Goal: Task Accomplishment & Management: Manage account settings

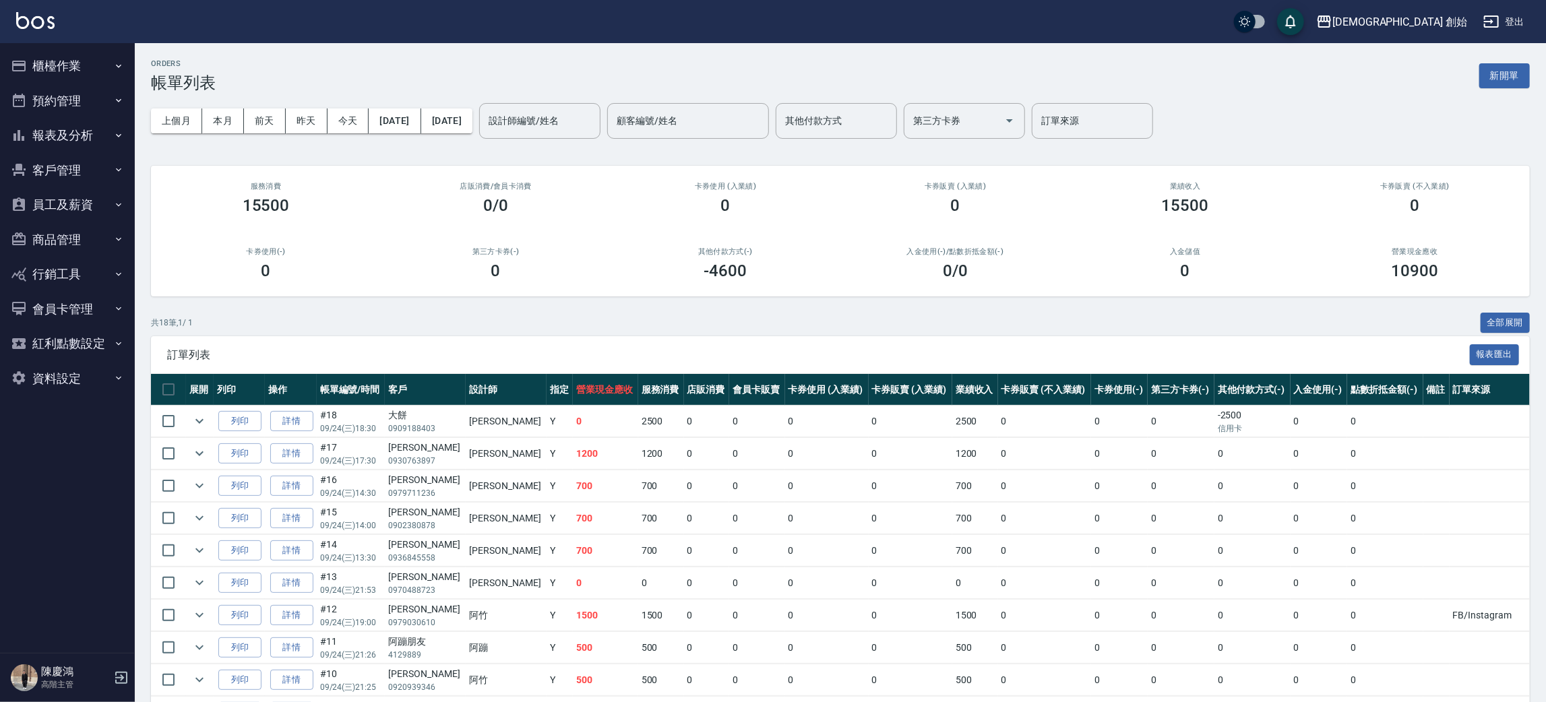
scroll to position [101, 0]
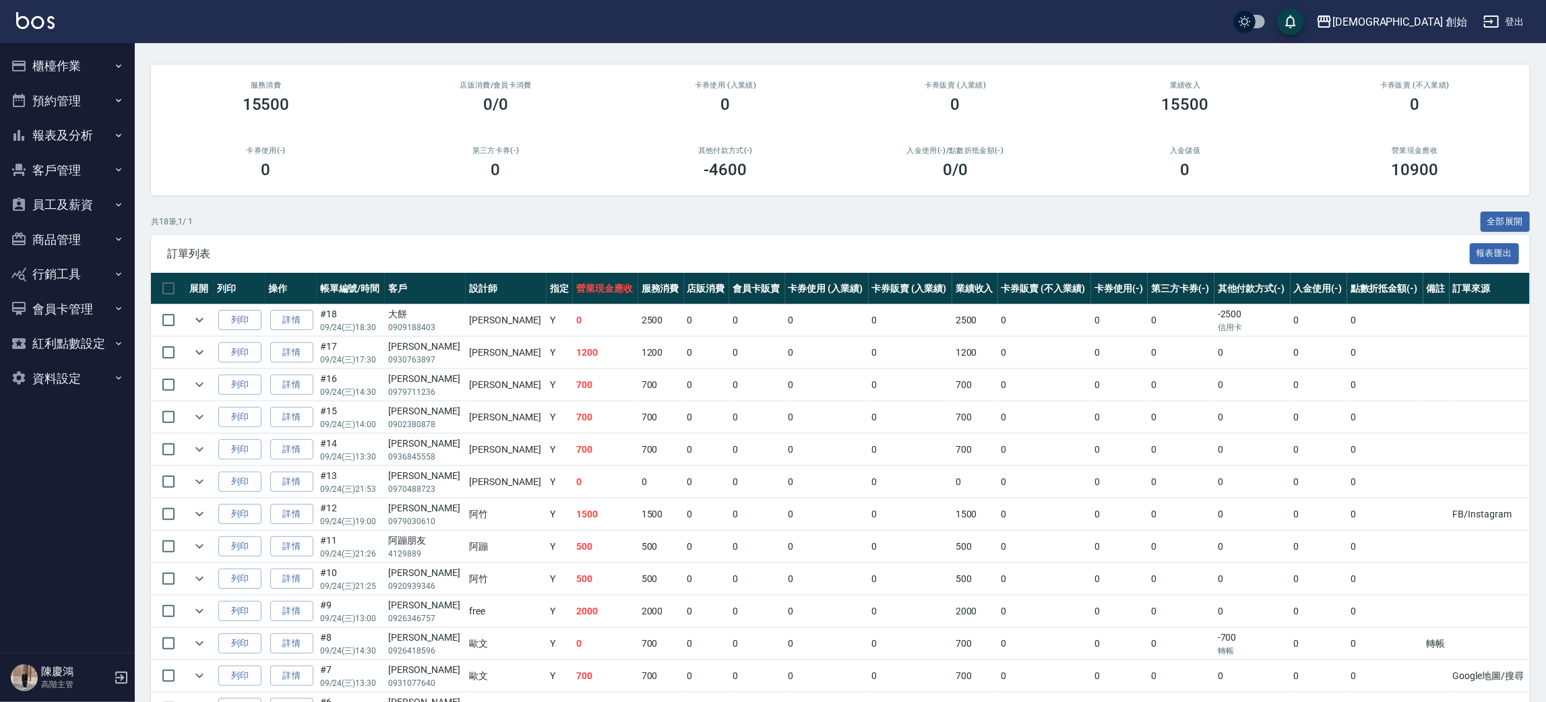
click at [69, 100] on button "預約管理" at bounding box center [67, 101] width 124 height 35
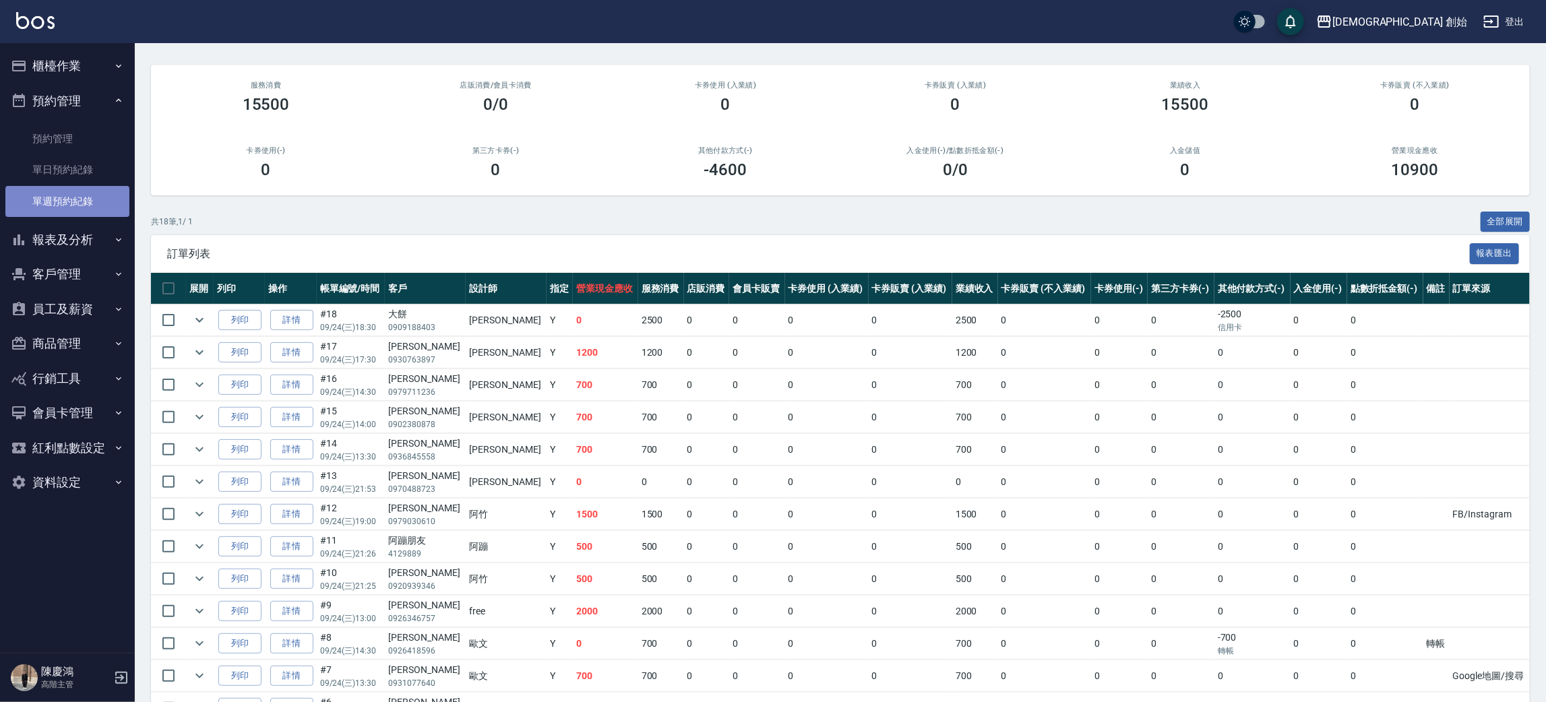
click at [113, 193] on link "單週預約紀錄" at bounding box center [67, 201] width 124 height 31
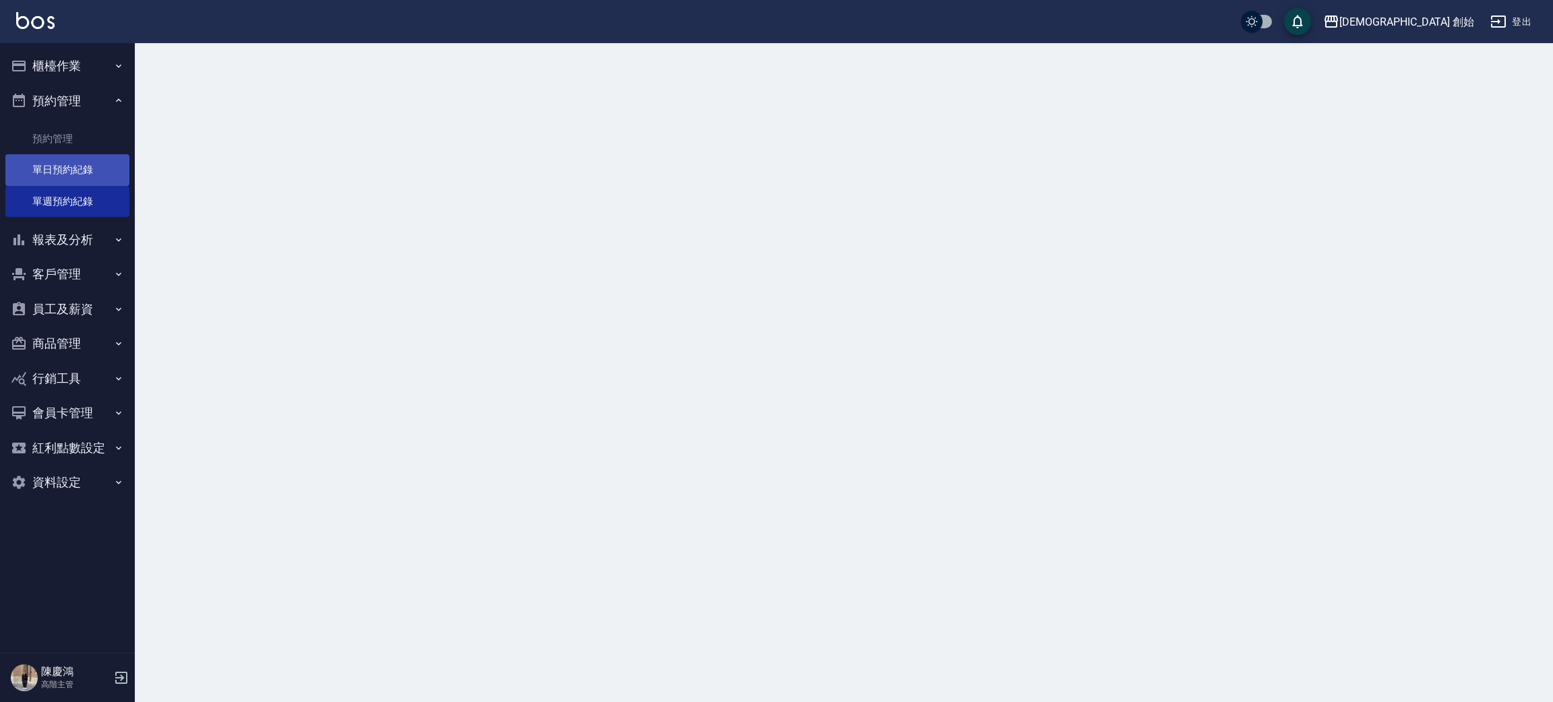
click at [122, 168] on link "單日預約紀錄" at bounding box center [67, 169] width 124 height 31
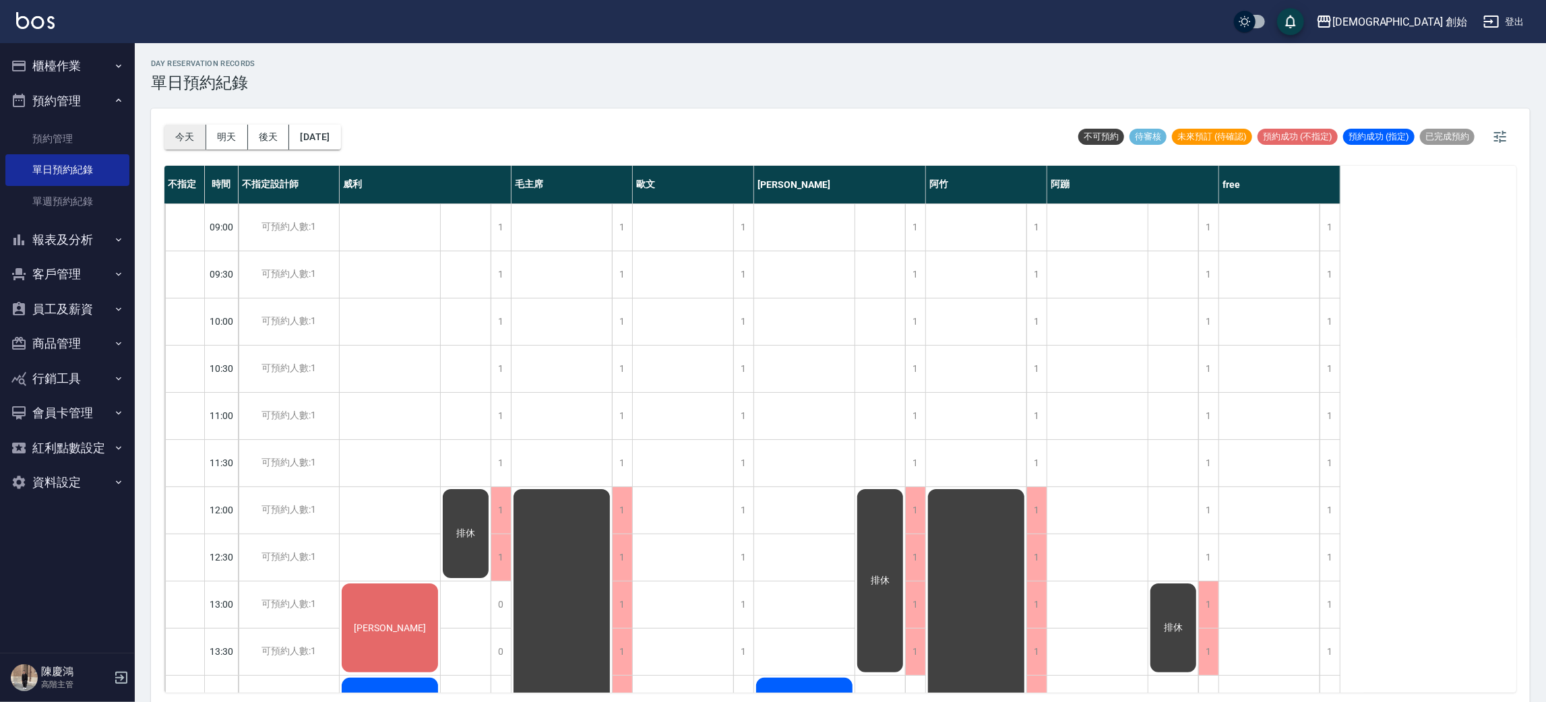
click at [201, 137] on button "今天" at bounding box center [185, 137] width 42 height 25
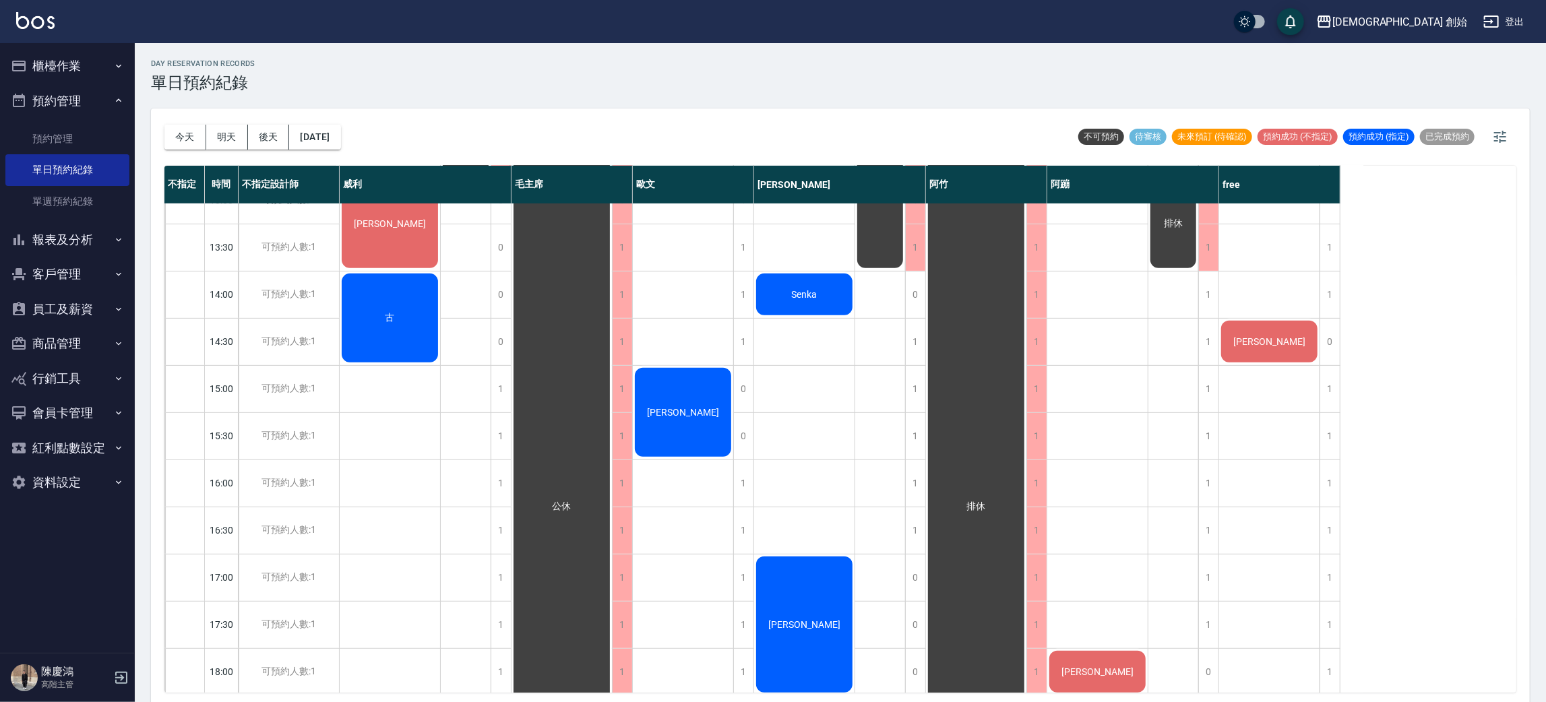
scroll to position [303, 0]
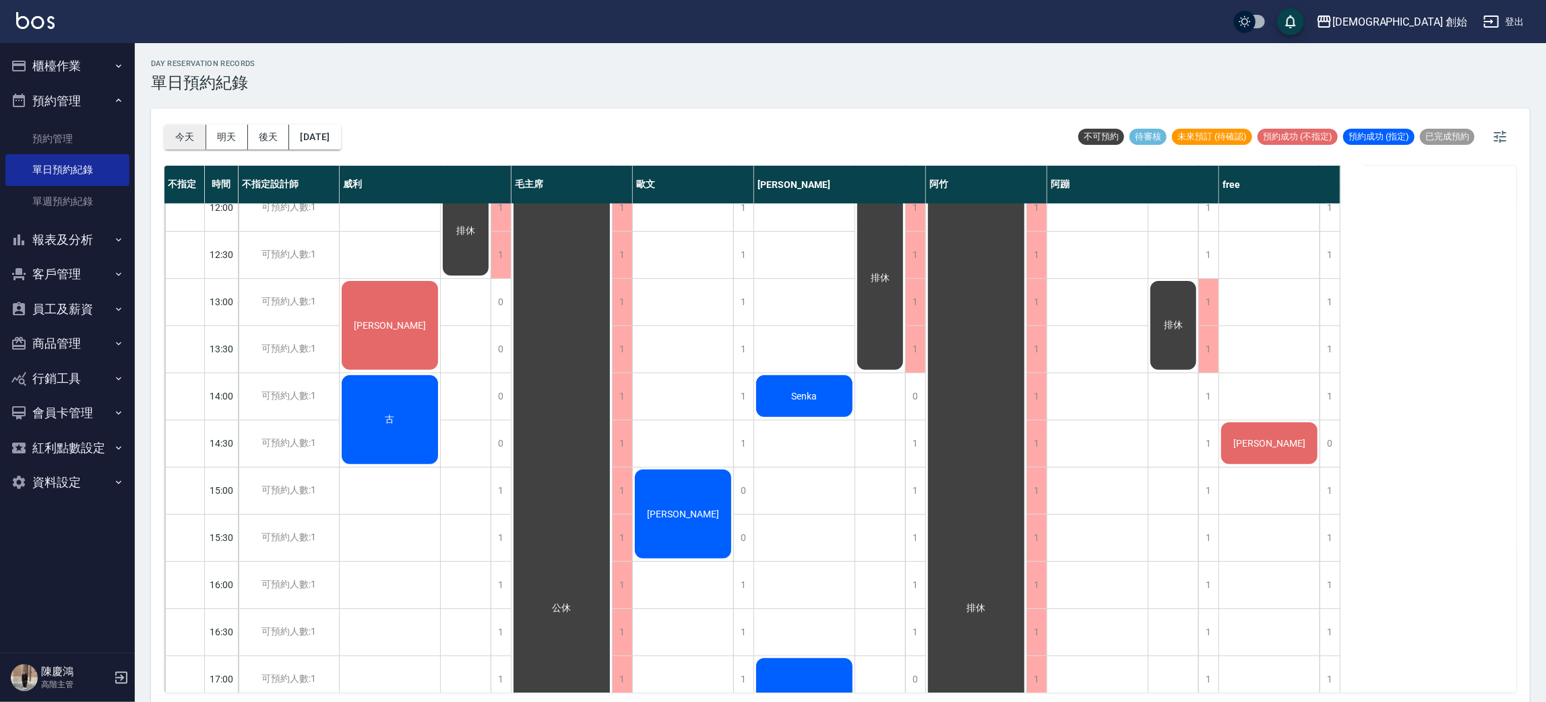
click at [170, 141] on button "今天" at bounding box center [185, 137] width 42 height 25
click at [212, 140] on button "明天" at bounding box center [227, 137] width 42 height 25
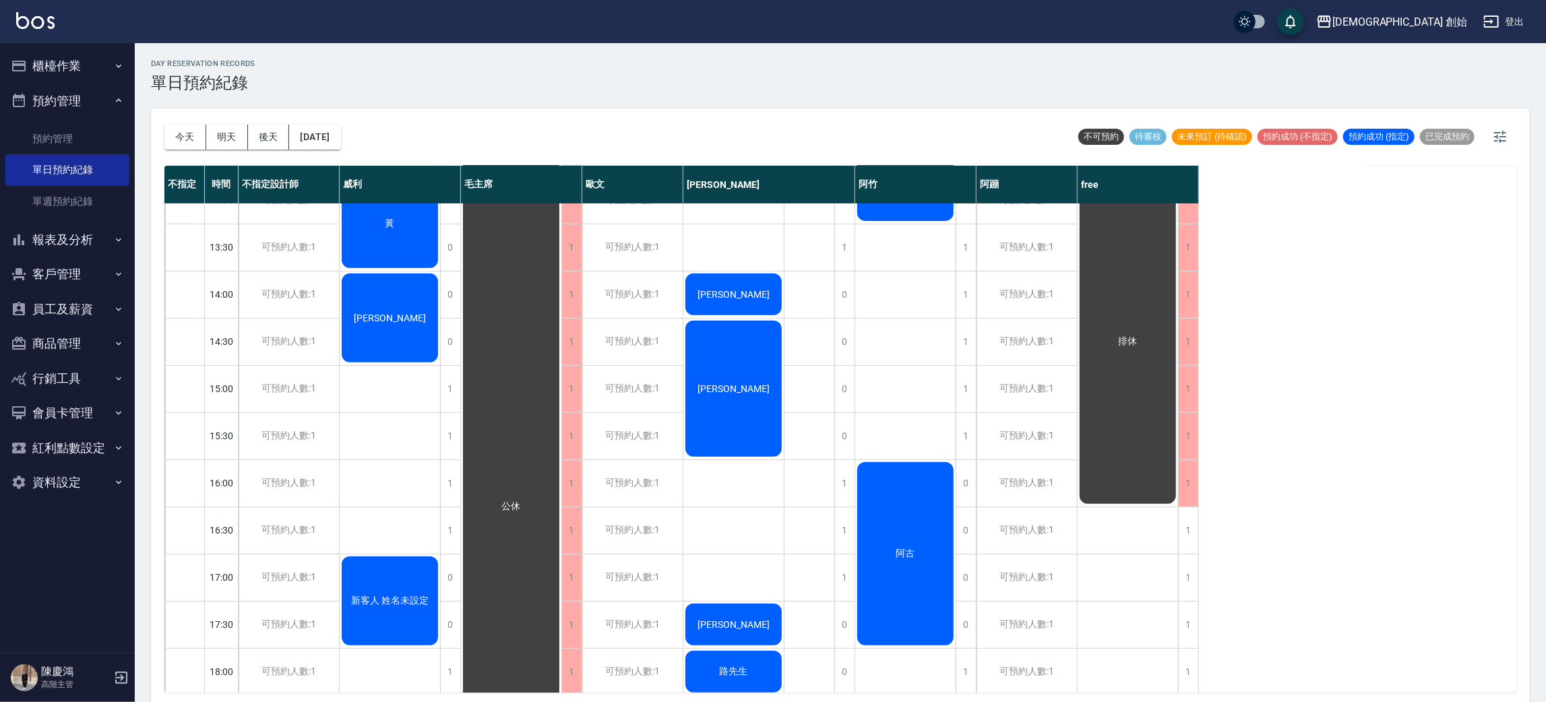
scroll to position [606, 0]
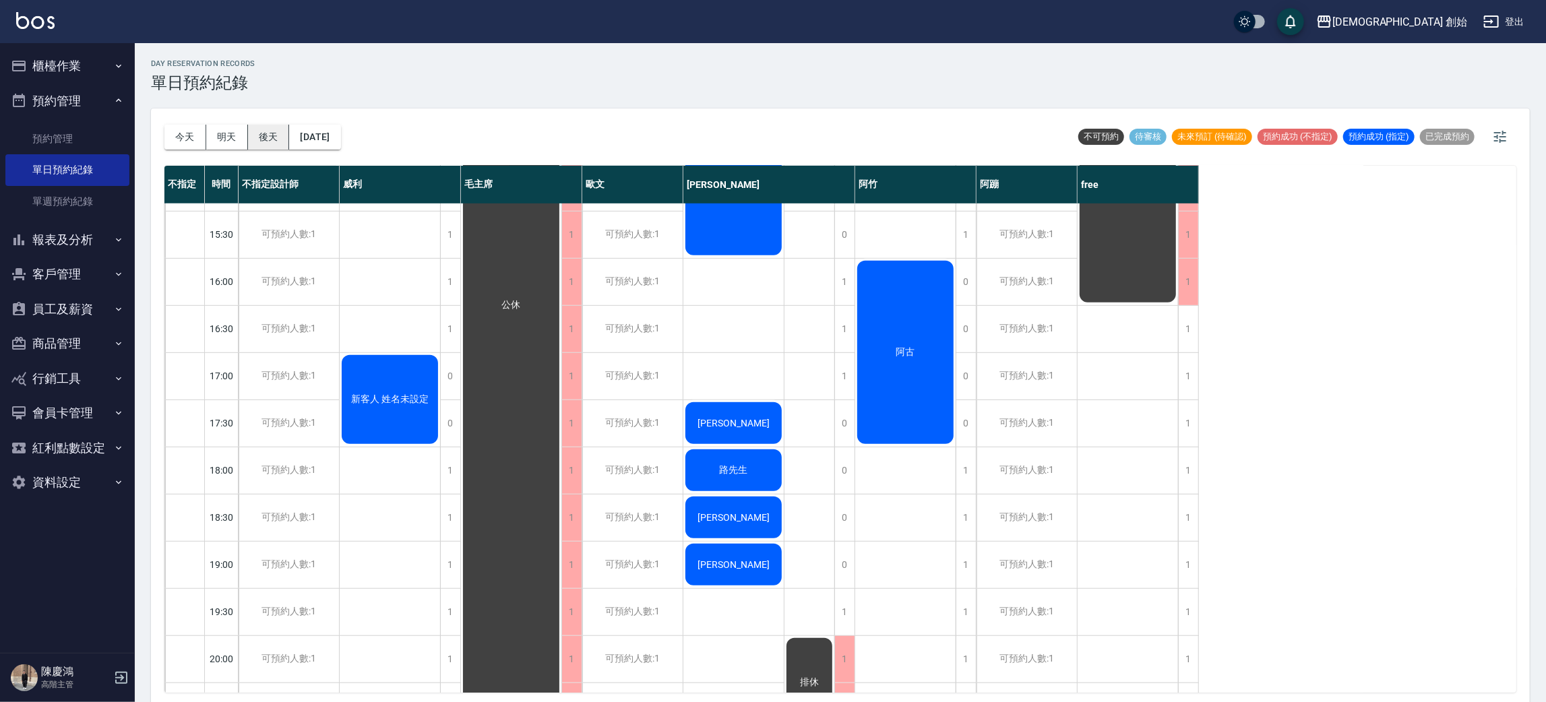
click at [285, 143] on button "後天" at bounding box center [269, 137] width 42 height 25
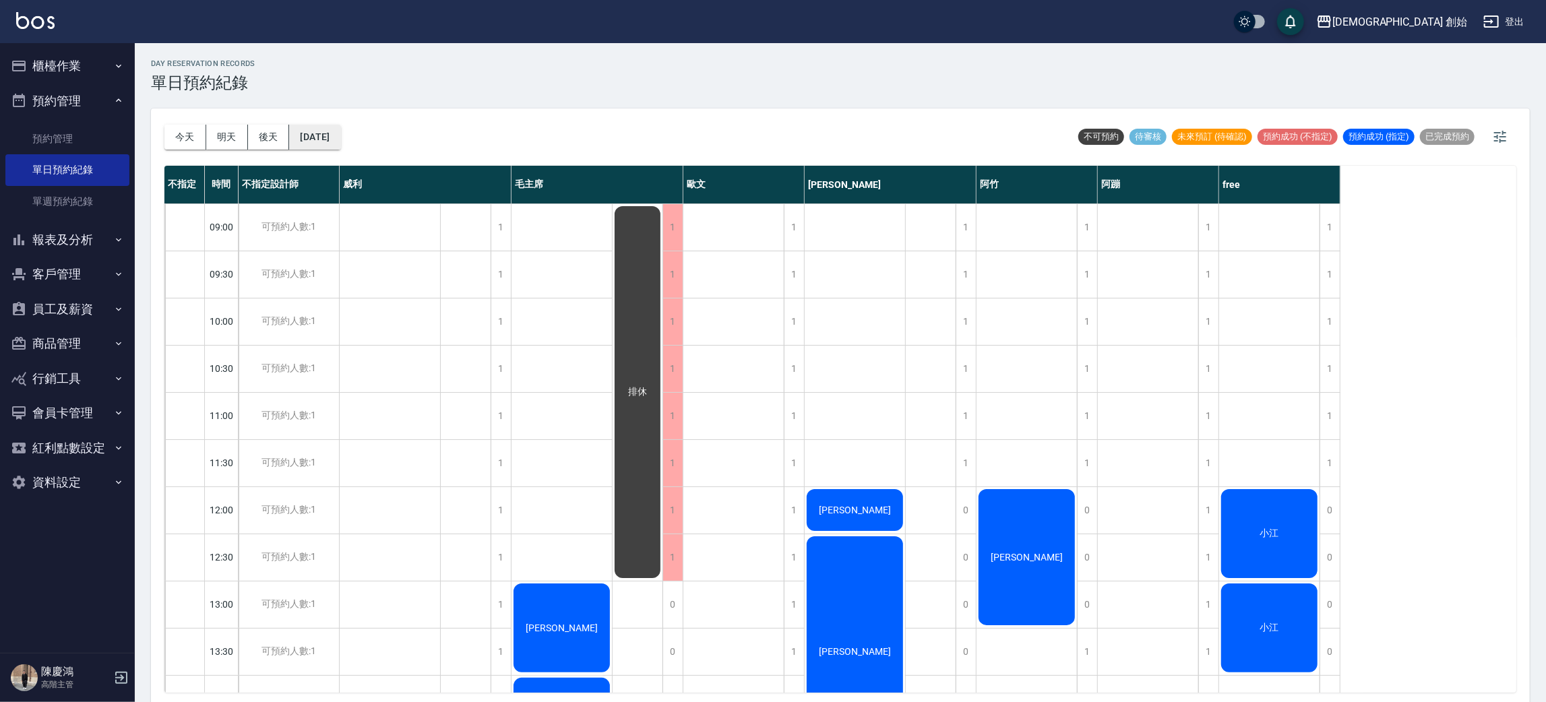
click at [338, 147] on button "2025/09/27" at bounding box center [314, 137] width 51 height 25
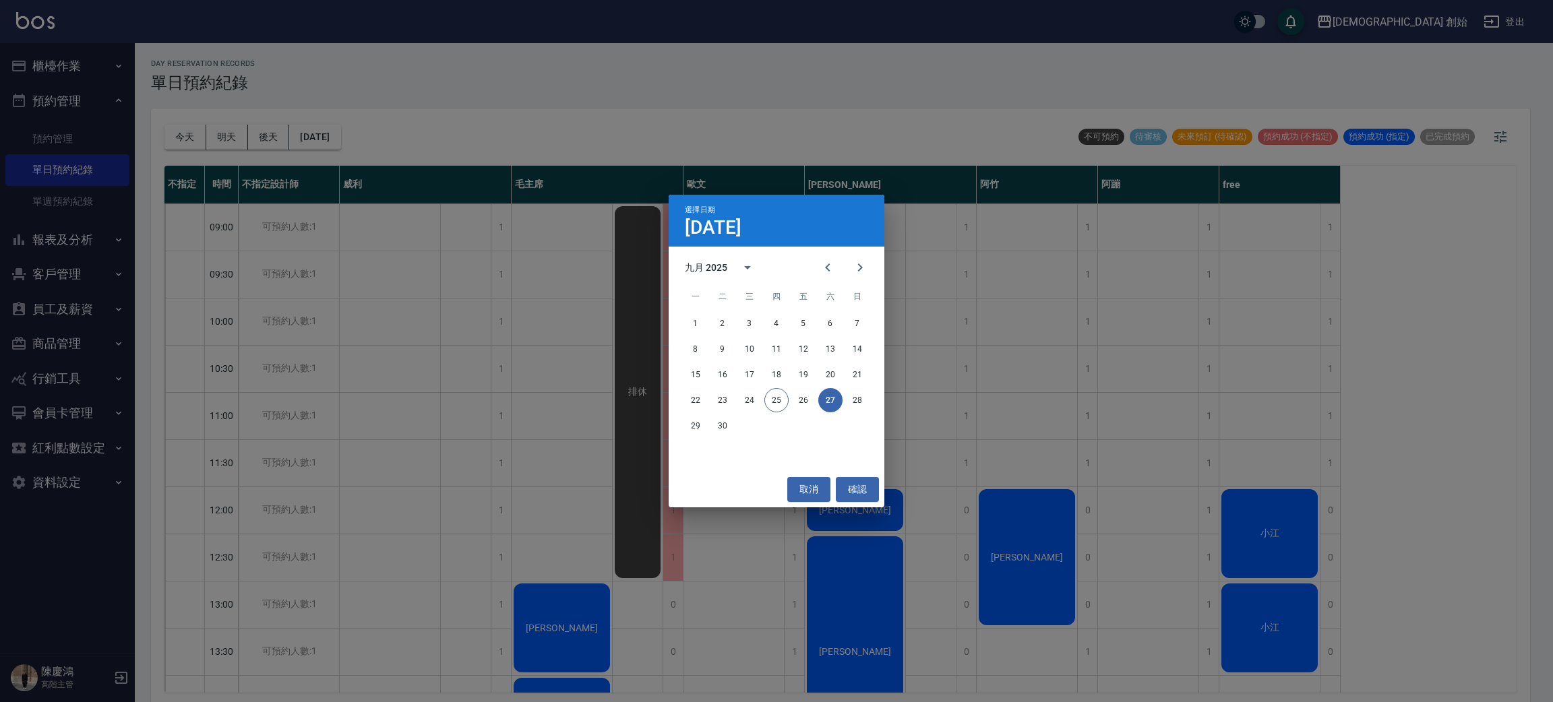
click at [881, 402] on div "22 23 24 25 26 27 28" at bounding box center [776, 400] width 216 height 24
click at [860, 402] on button "28" at bounding box center [857, 400] width 24 height 24
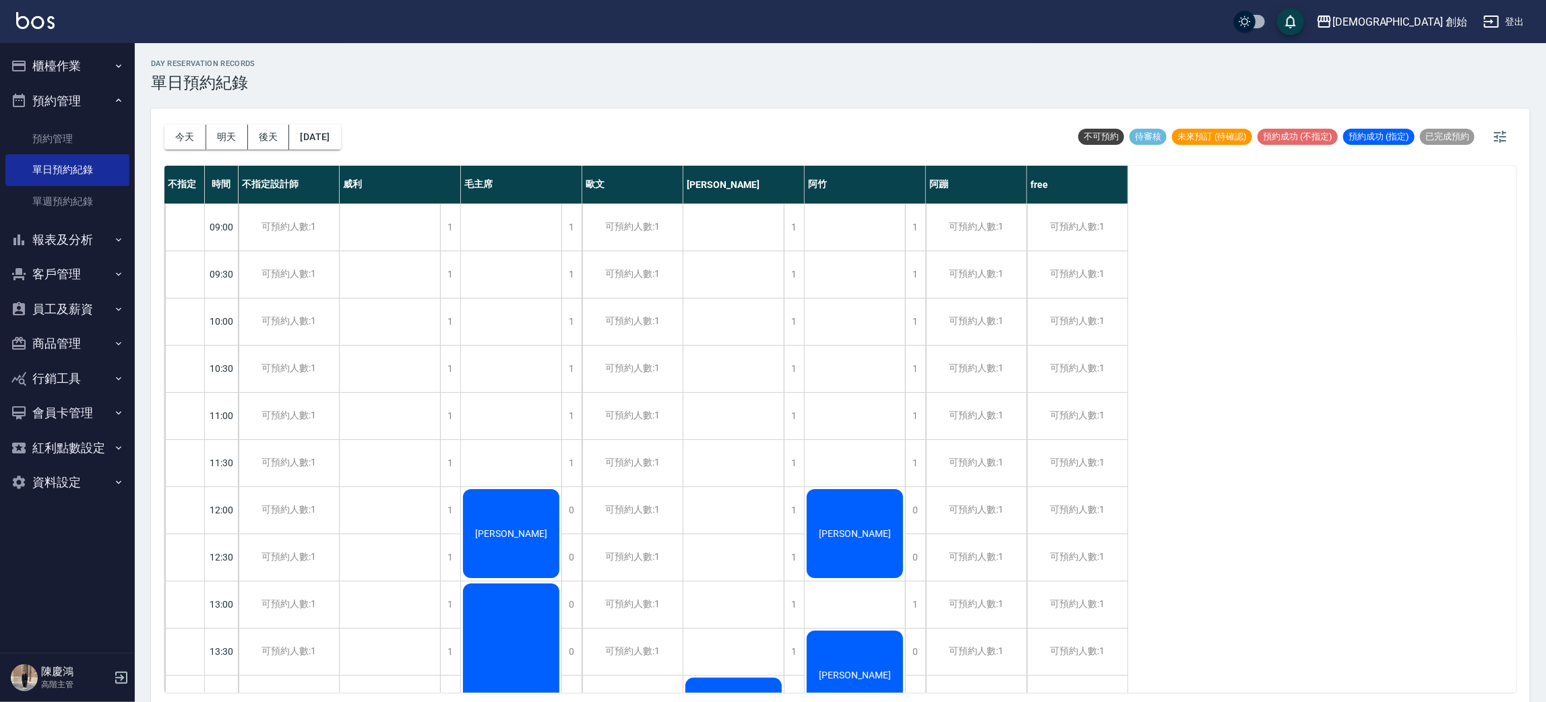
scroll to position [404, 0]
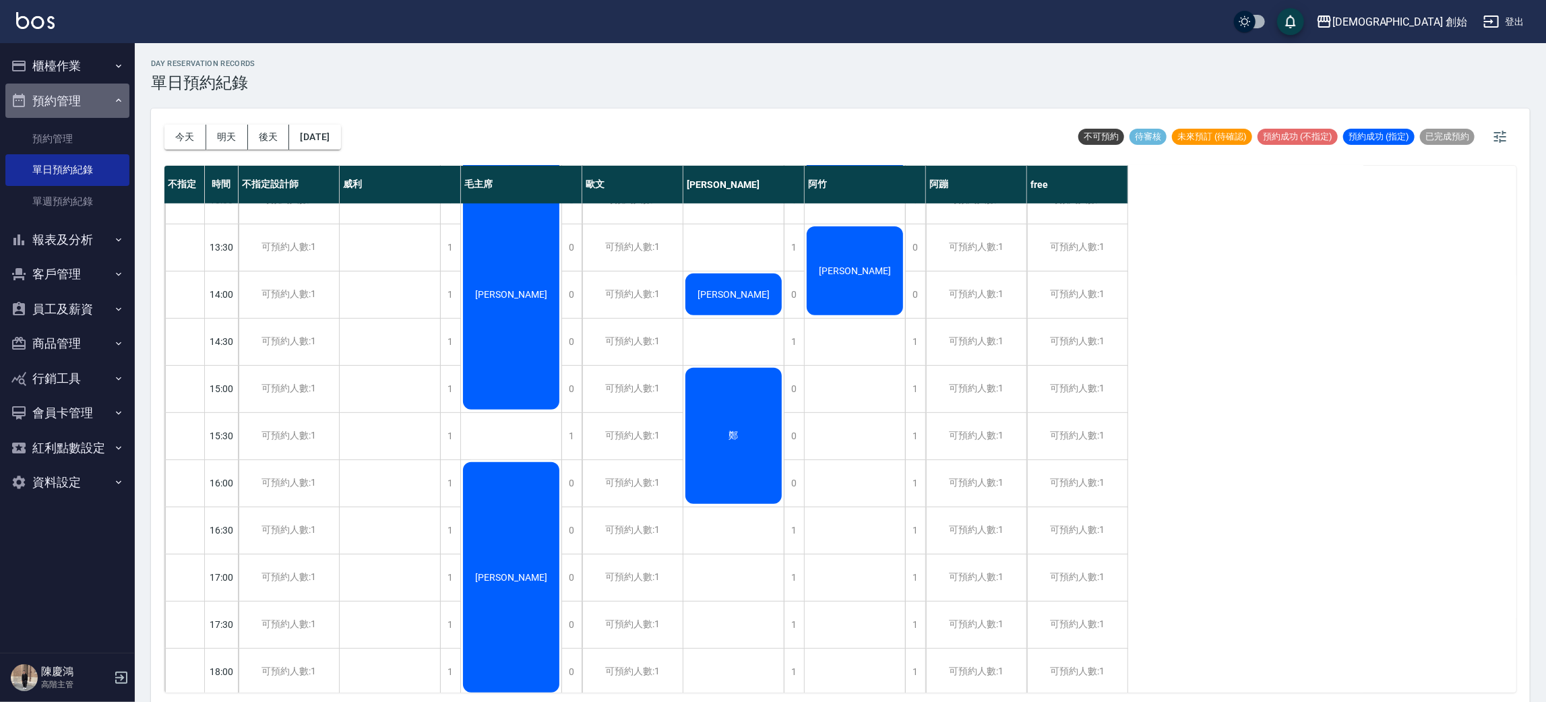
click at [71, 117] on button "預約管理" at bounding box center [67, 101] width 124 height 35
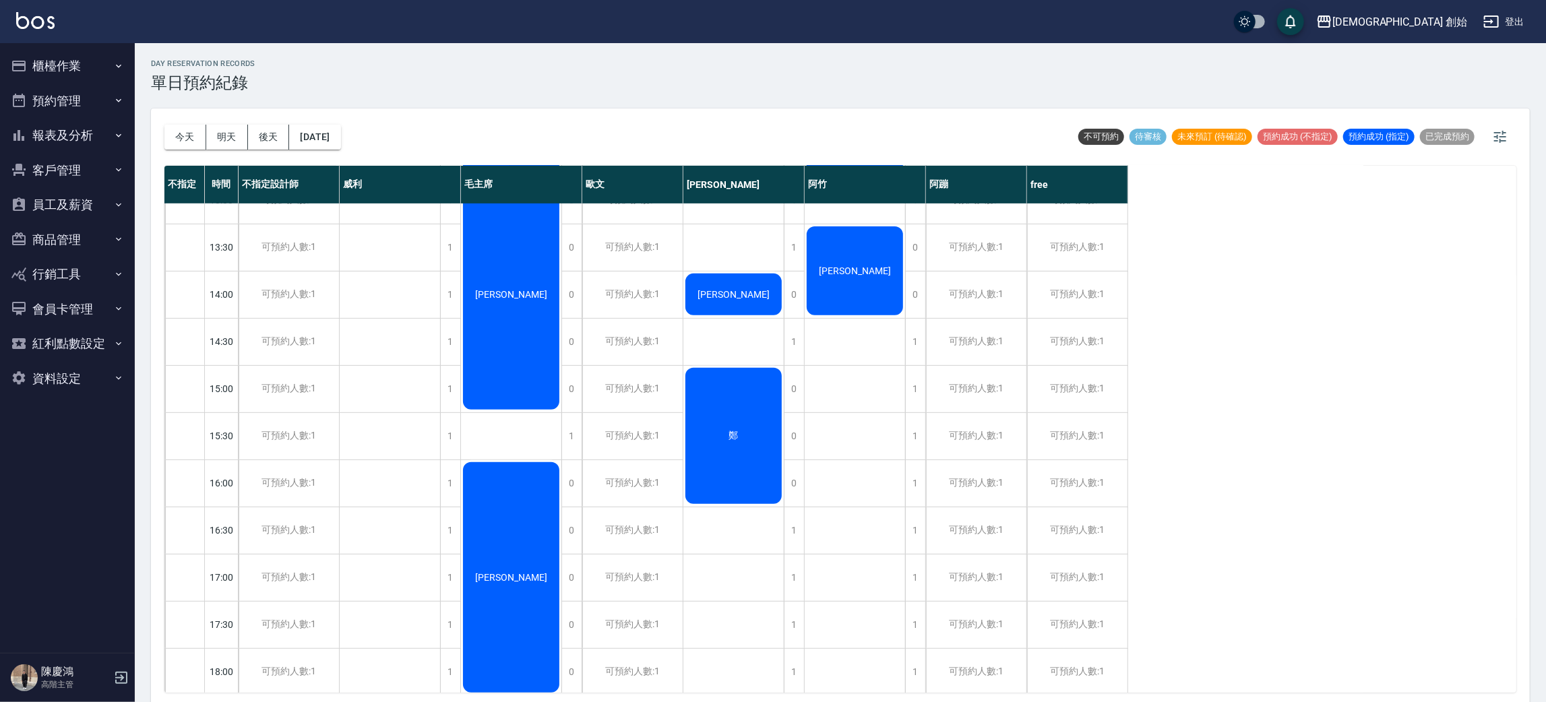
click at [121, 72] on button "櫃檯作業" at bounding box center [67, 66] width 124 height 35
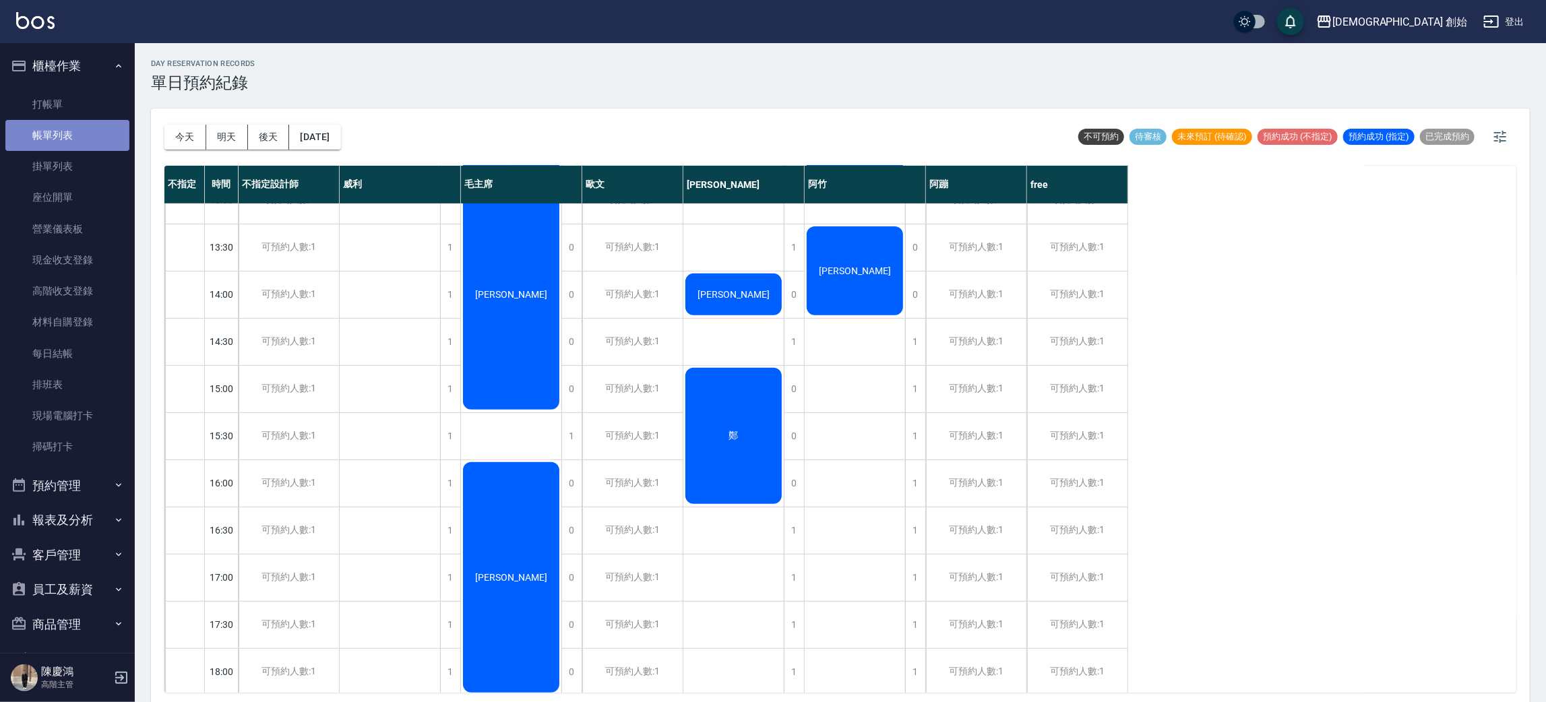
click at [106, 137] on link "帳單列表" at bounding box center [67, 135] width 124 height 31
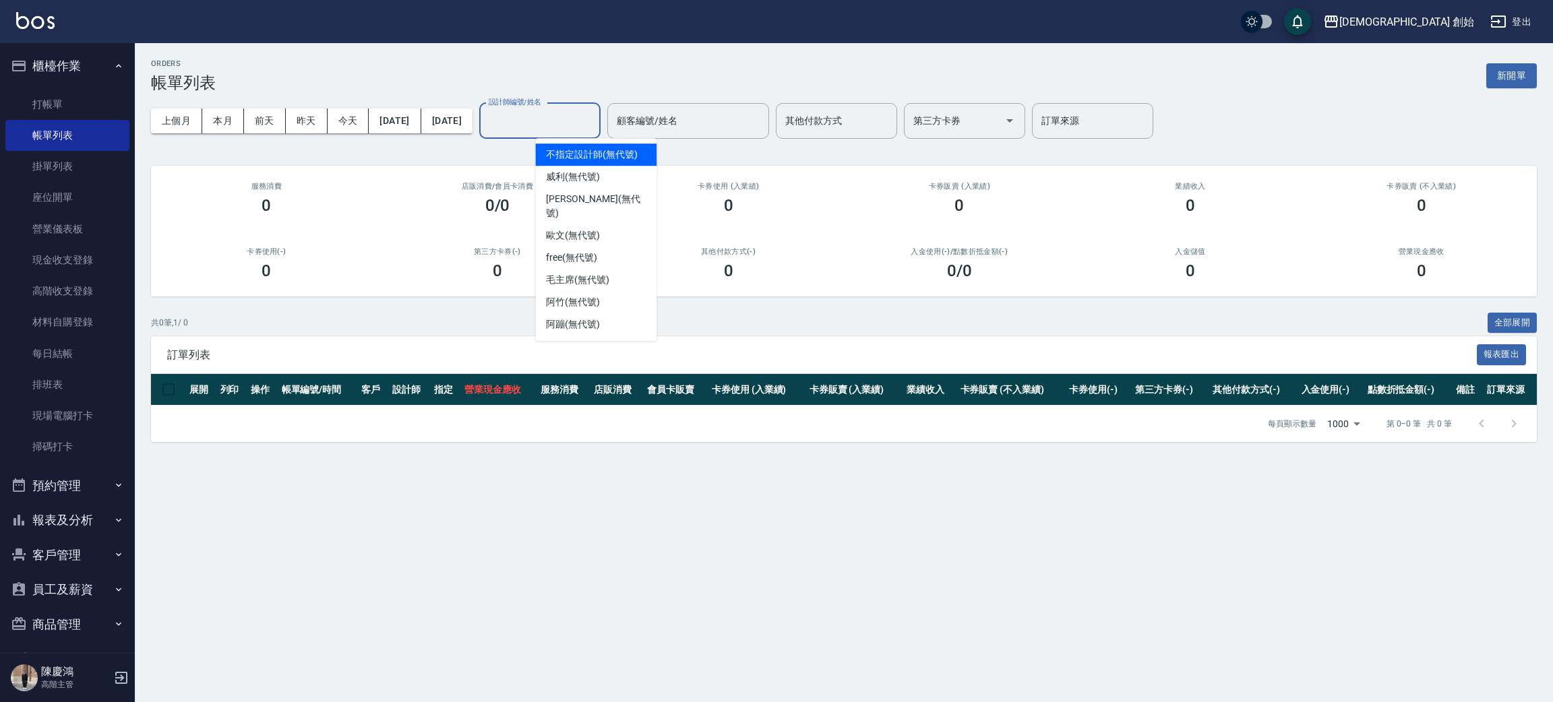
click at [584, 127] on input "設計師編號/姓名" at bounding box center [539, 121] width 109 height 24
click at [608, 247] on div "free (無代號)" at bounding box center [595, 258] width 121 height 22
type input "free(無代號)"
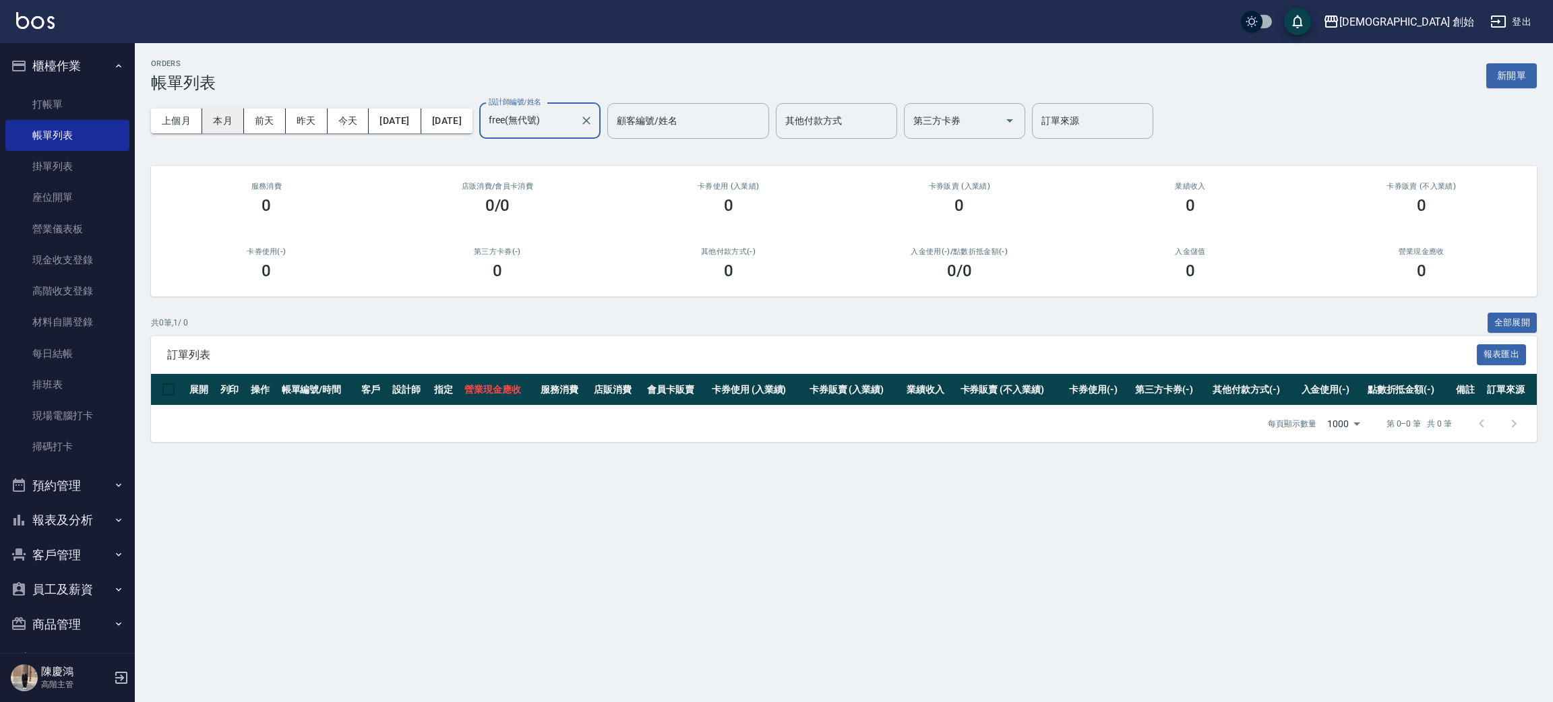
click at [214, 115] on button "本月" at bounding box center [223, 120] width 42 height 25
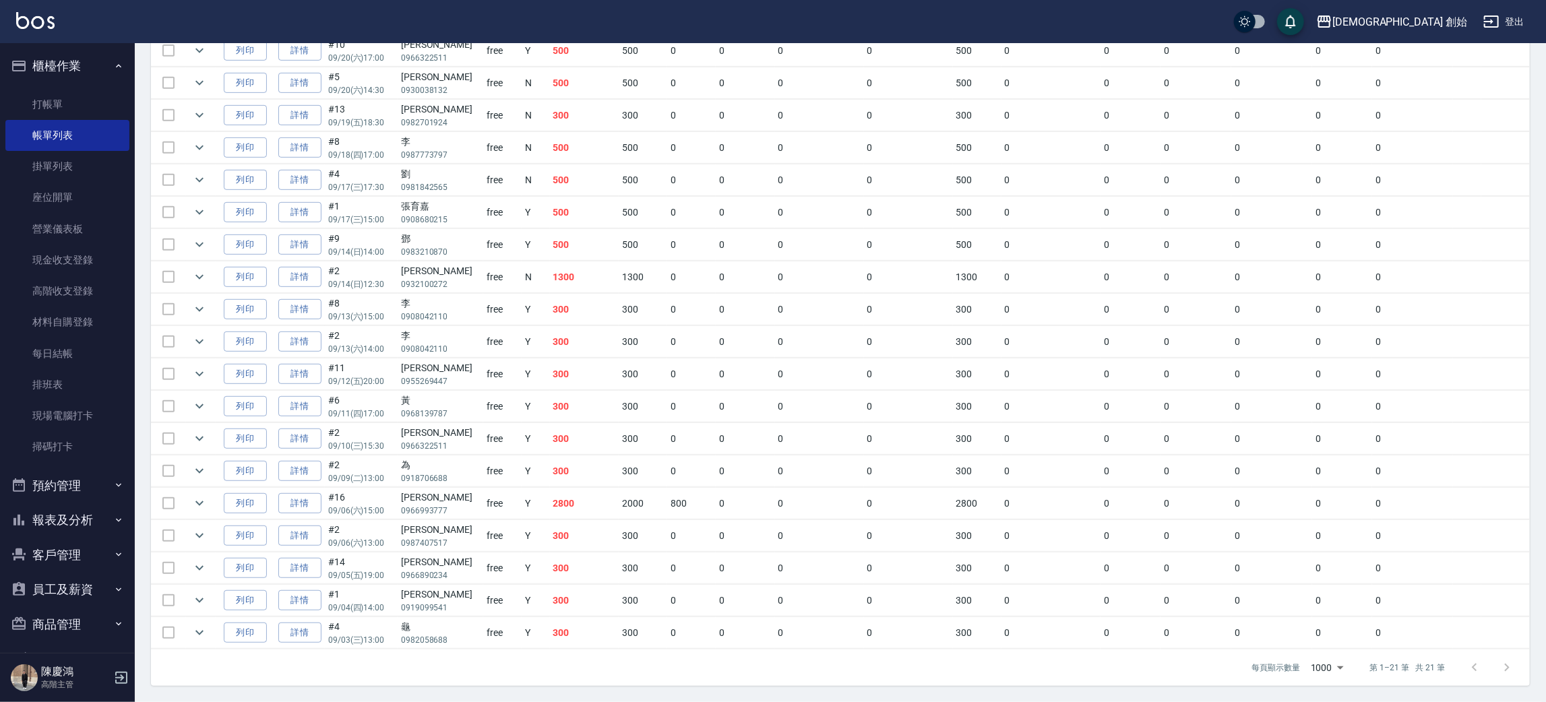
scroll to position [237, 0]
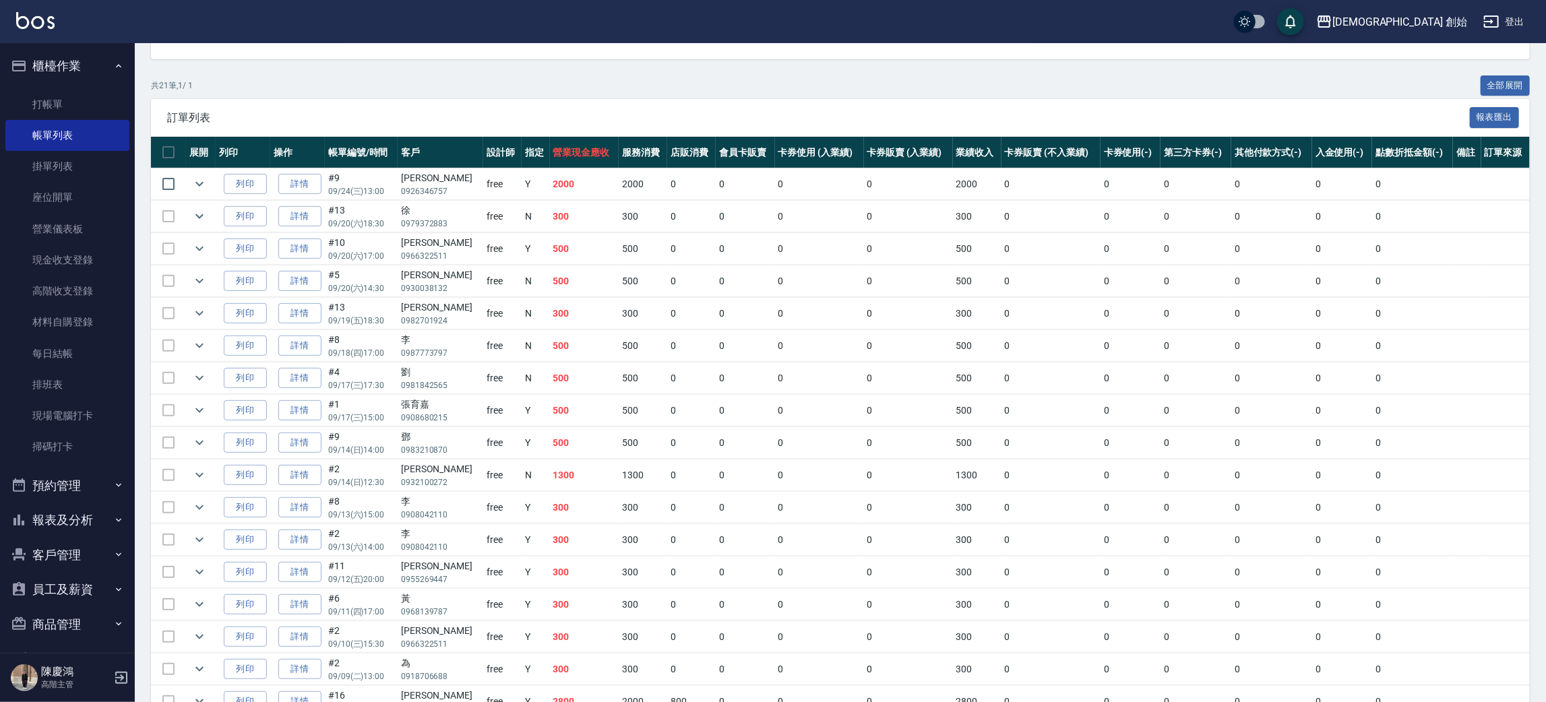
drag, startPoint x: 53, startPoint y: 467, endPoint x: 60, endPoint y: 497, distance: 30.4
click at [54, 468] on li "預約管理 預約管理 單日預約紀錄 單週預約紀錄" at bounding box center [67, 485] width 124 height 35
click at [60, 497] on button "預約管理" at bounding box center [67, 485] width 124 height 35
drag, startPoint x: 75, startPoint y: 545, endPoint x: 117, endPoint y: 476, distance: 81.0
click at [75, 545] on link "單日預約紀錄" at bounding box center [67, 554] width 124 height 31
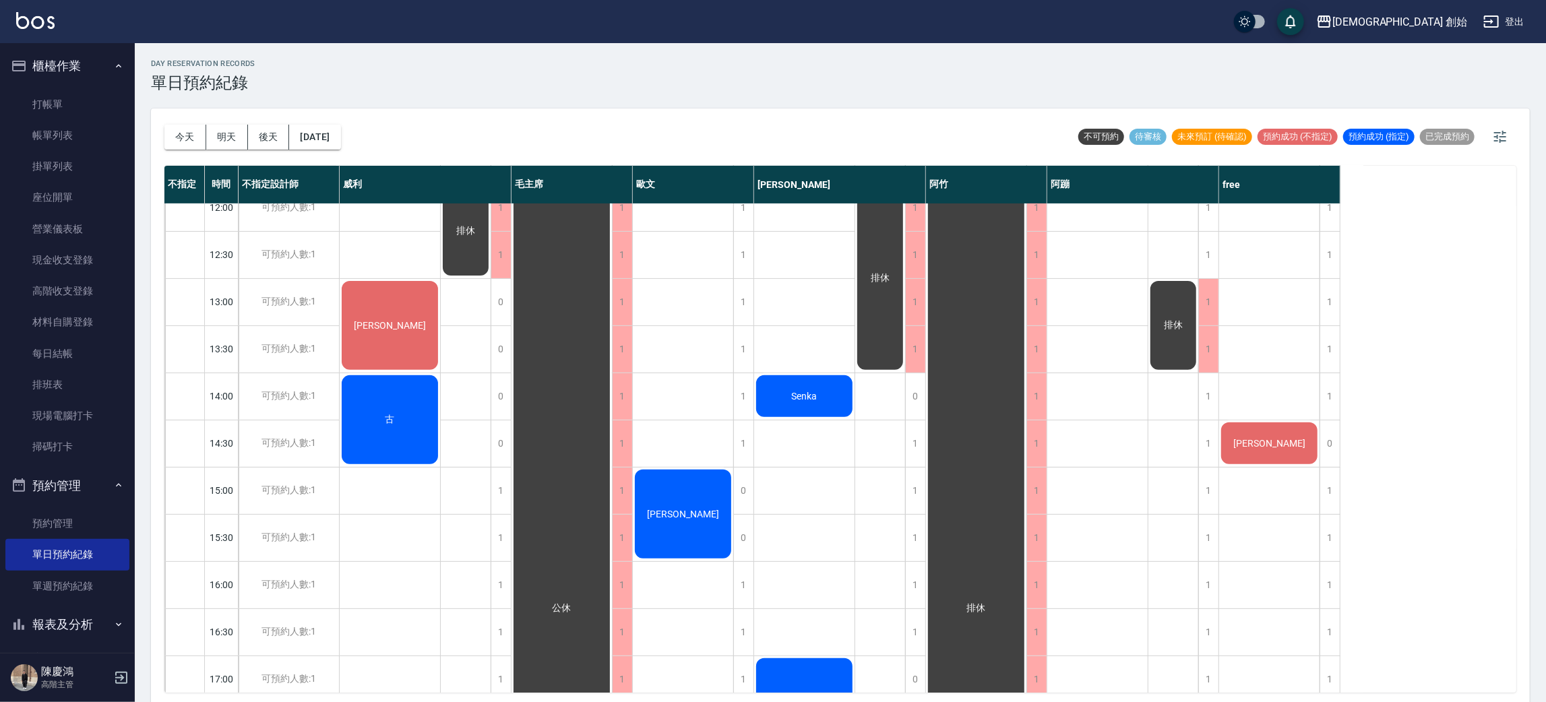
scroll to position [404, 0]
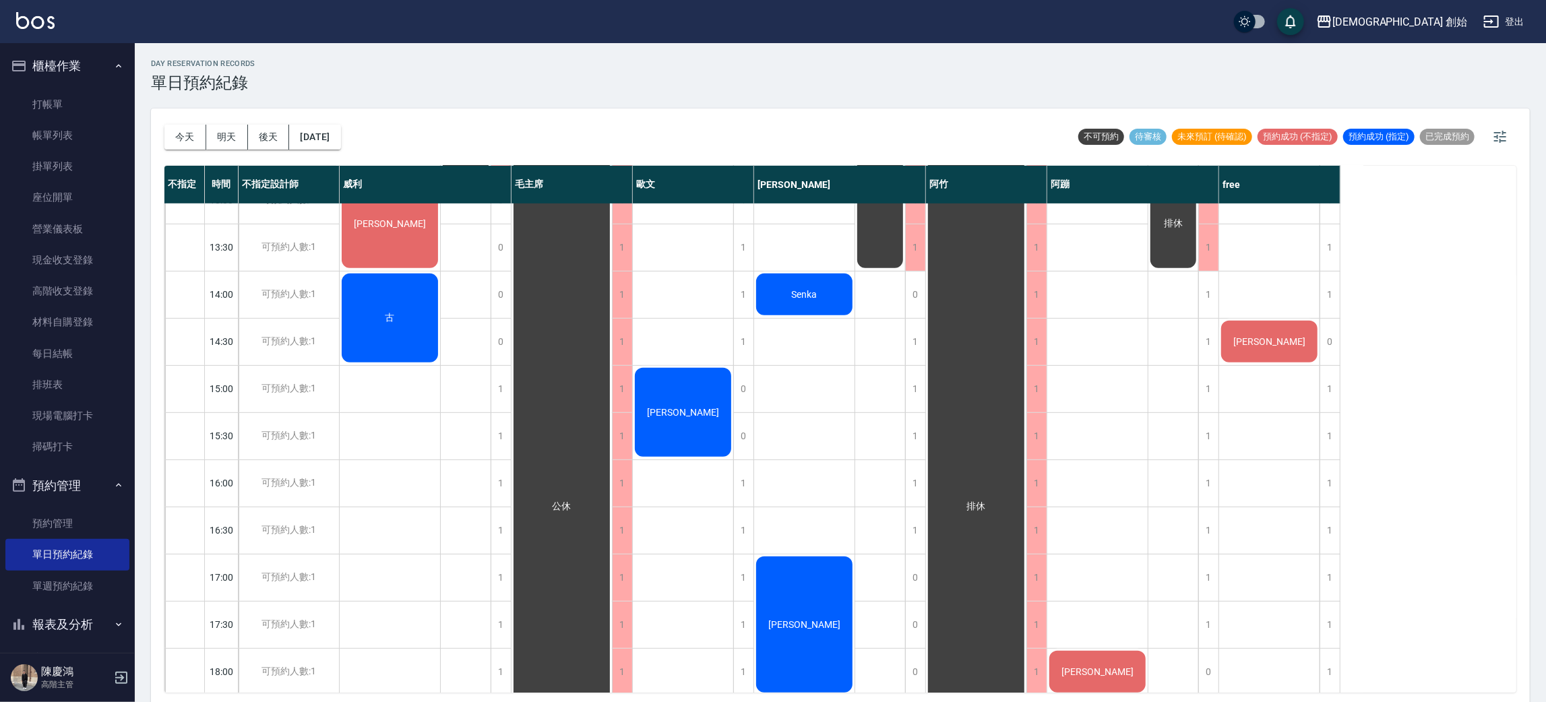
drag, startPoint x: 1193, startPoint y: 547, endPoint x: 1264, endPoint y: 489, distance: 91.5
click at [1206, 538] on div "1 1 1 1 1 1 1 1 1 1 1 1 1 1 1 1 1 1 0 1 1 1 1 1 1 1 1 1 1 劉康威 排休" at bounding box center [1133, 483] width 172 height 1368
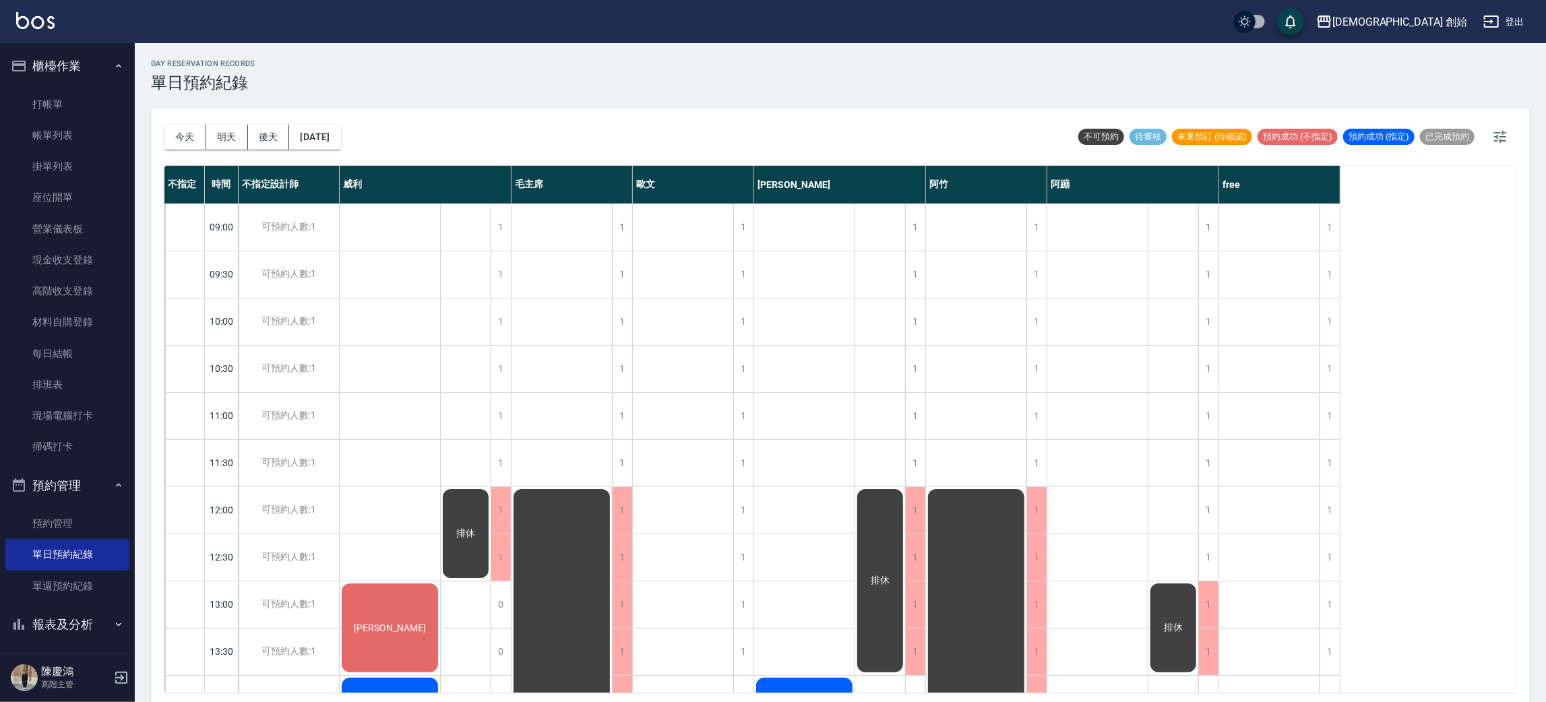
scroll to position [303, 0]
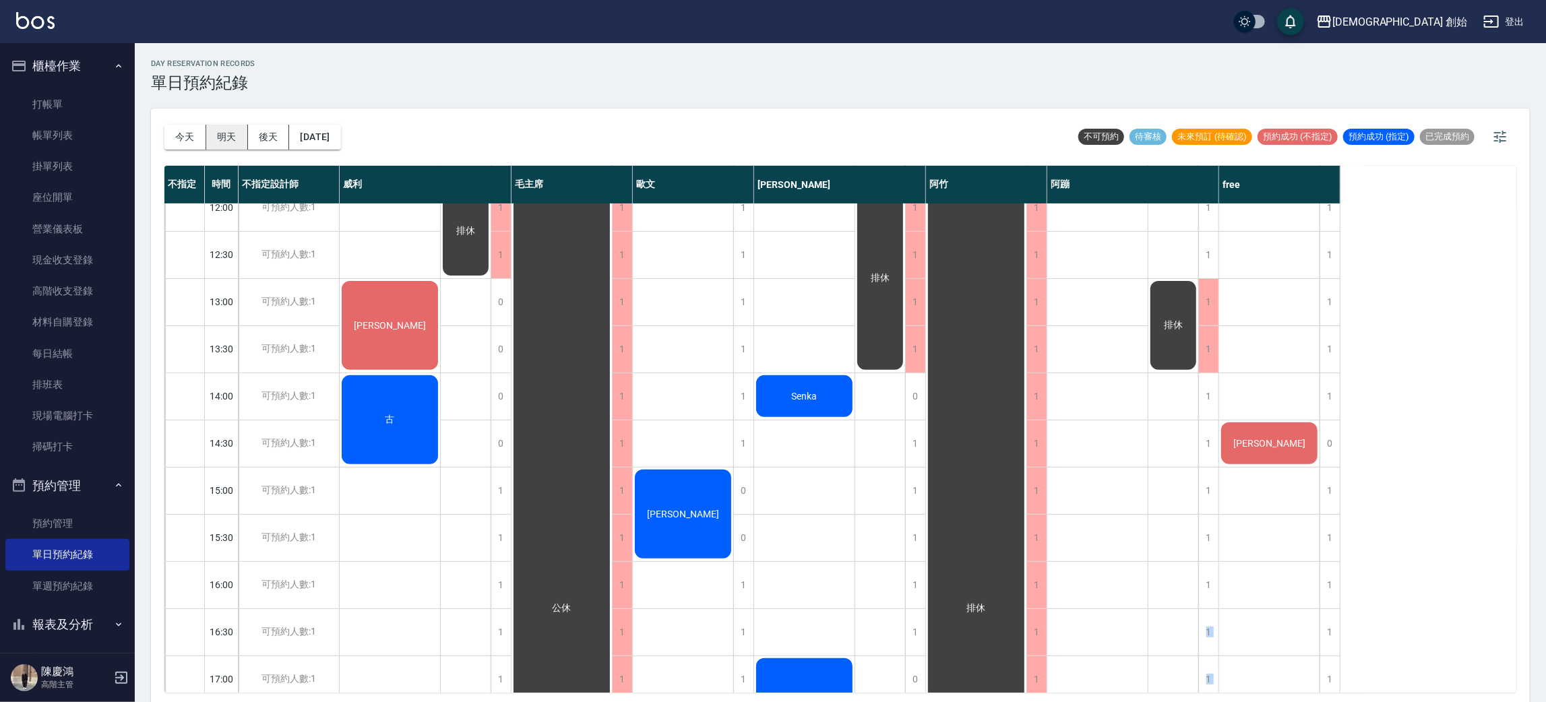
click at [217, 133] on button "明天" at bounding box center [227, 137] width 42 height 25
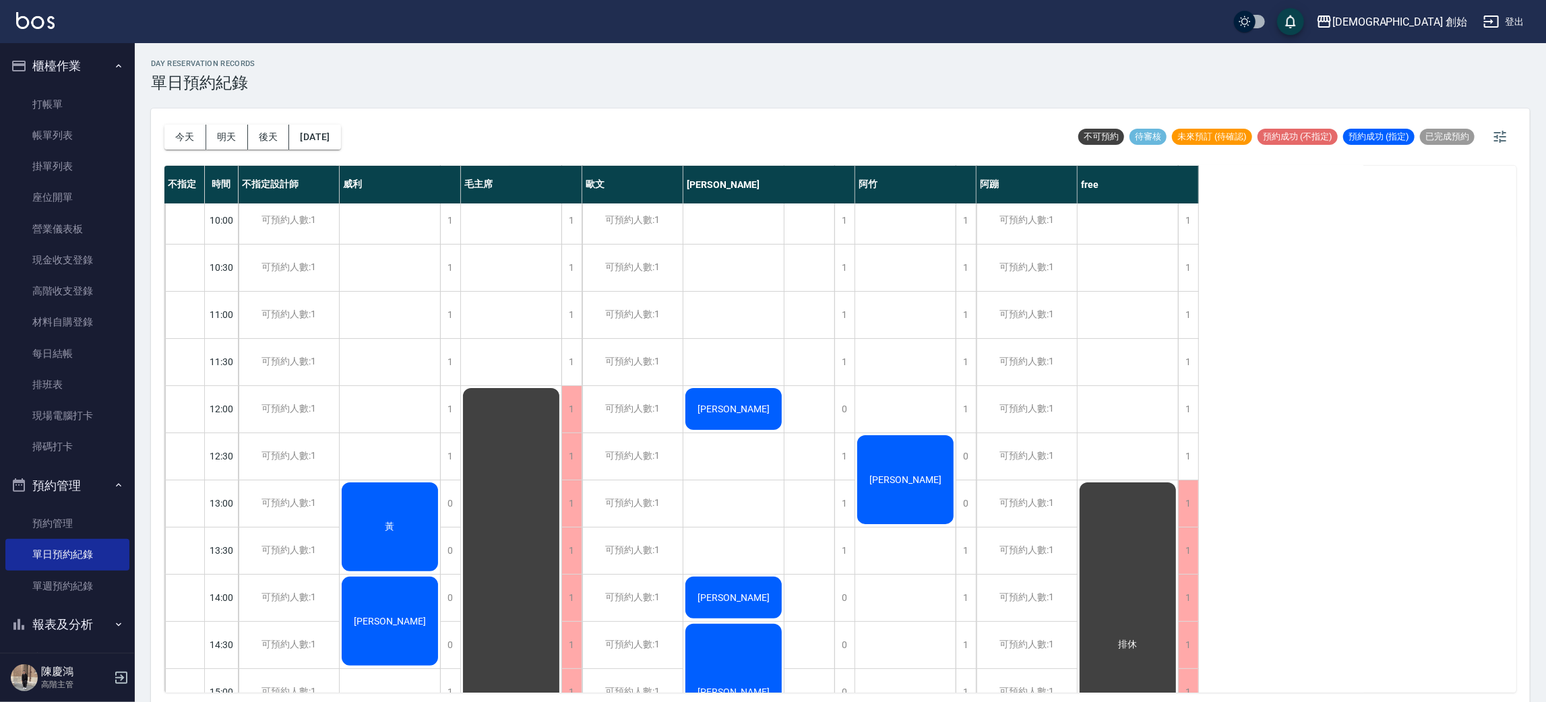
scroll to position [303, 0]
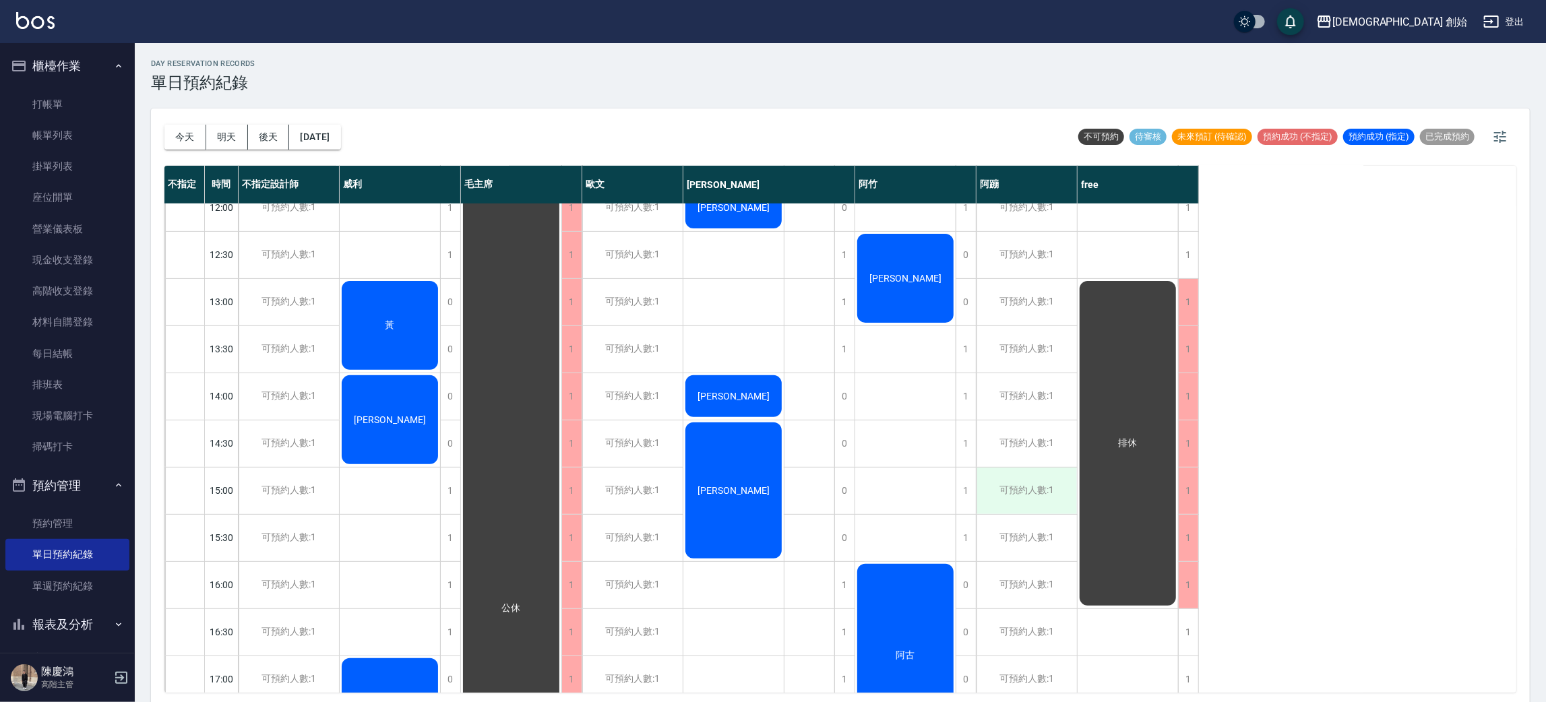
click at [1034, 480] on div "可預約人數:1" at bounding box center [1026, 491] width 100 height 46
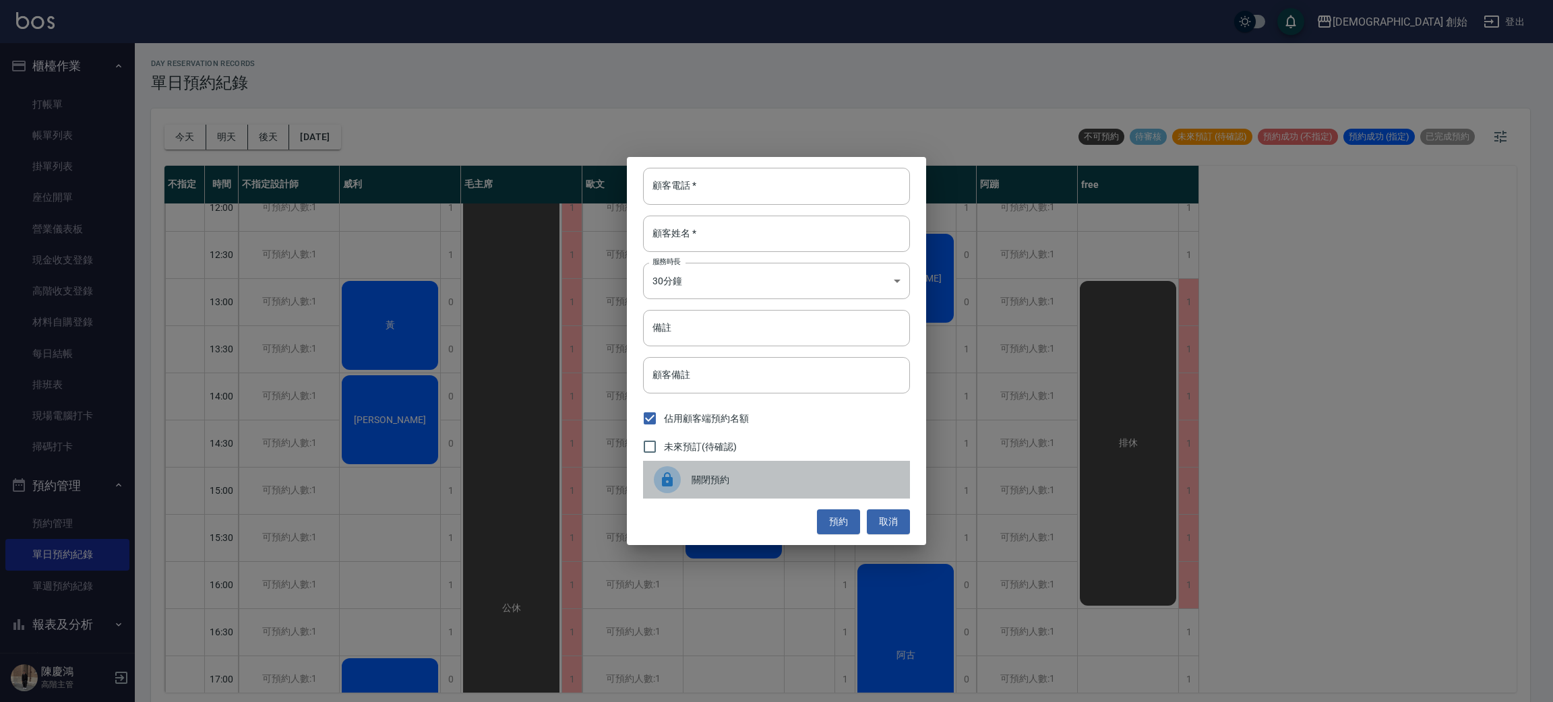
click at [793, 479] on span "關閉預約" at bounding box center [795, 480] width 208 height 14
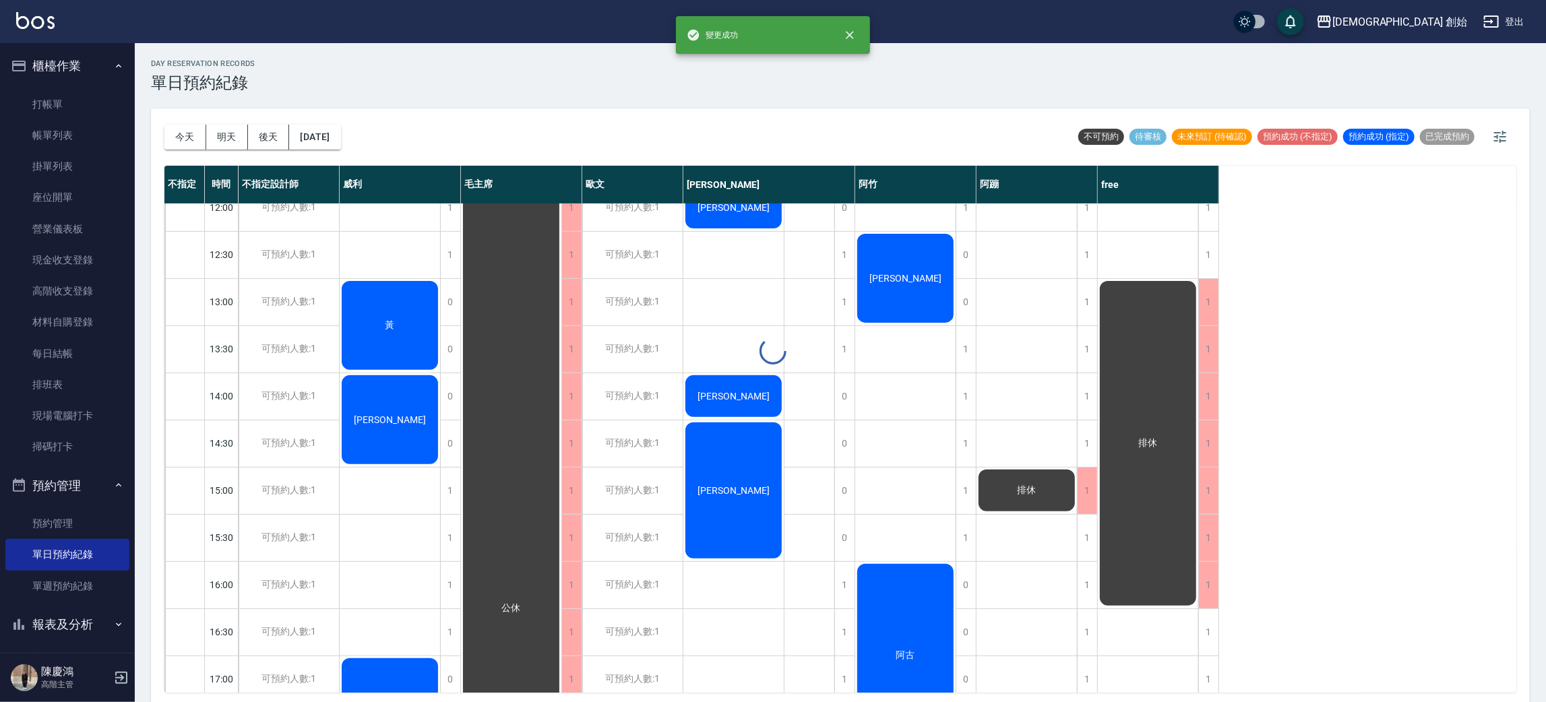
scroll to position [3, 0]
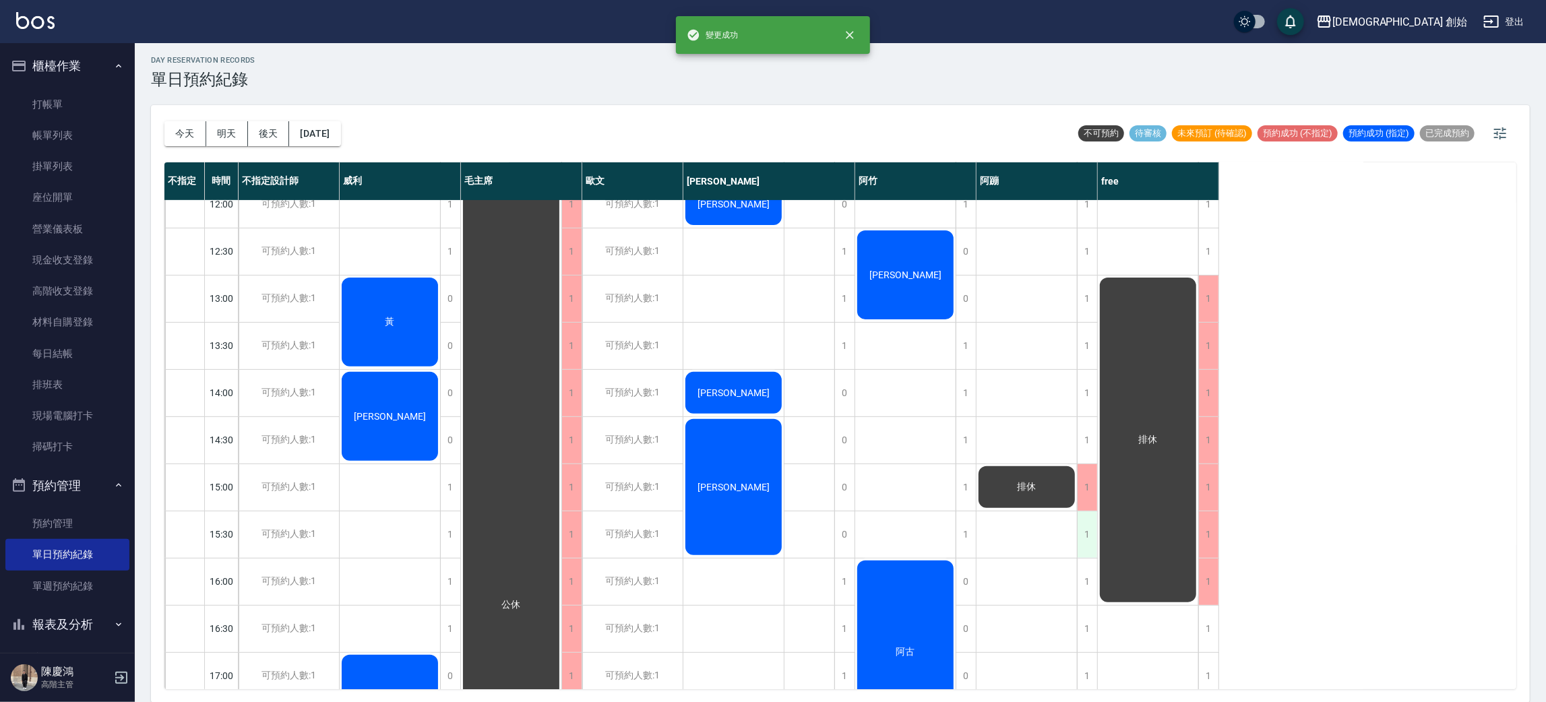
click at [1087, 527] on div "1" at bounding box center [1087, 534] width 20 height 46
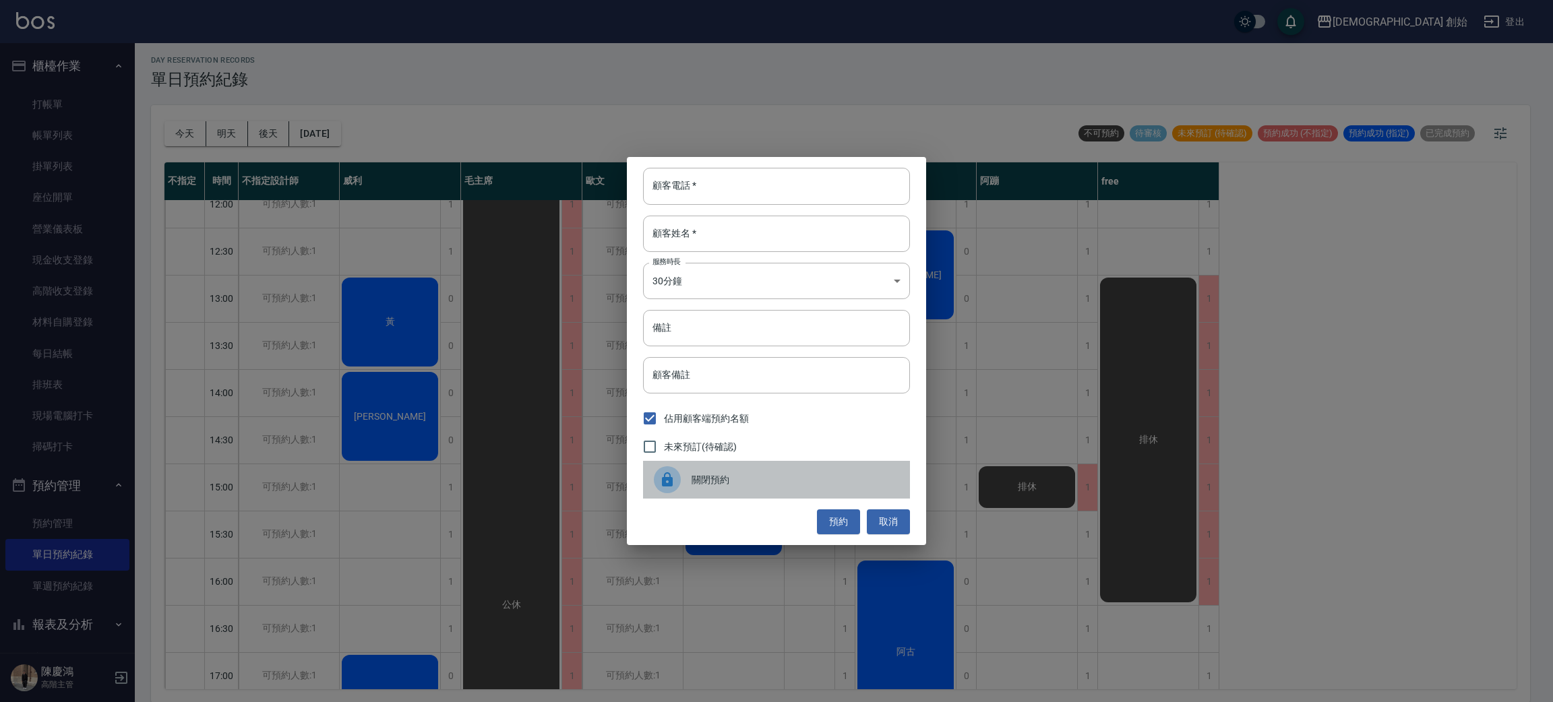
click at [808, 462] on div "關閉預約" at bounding box center [776, 480] width 267 height 38
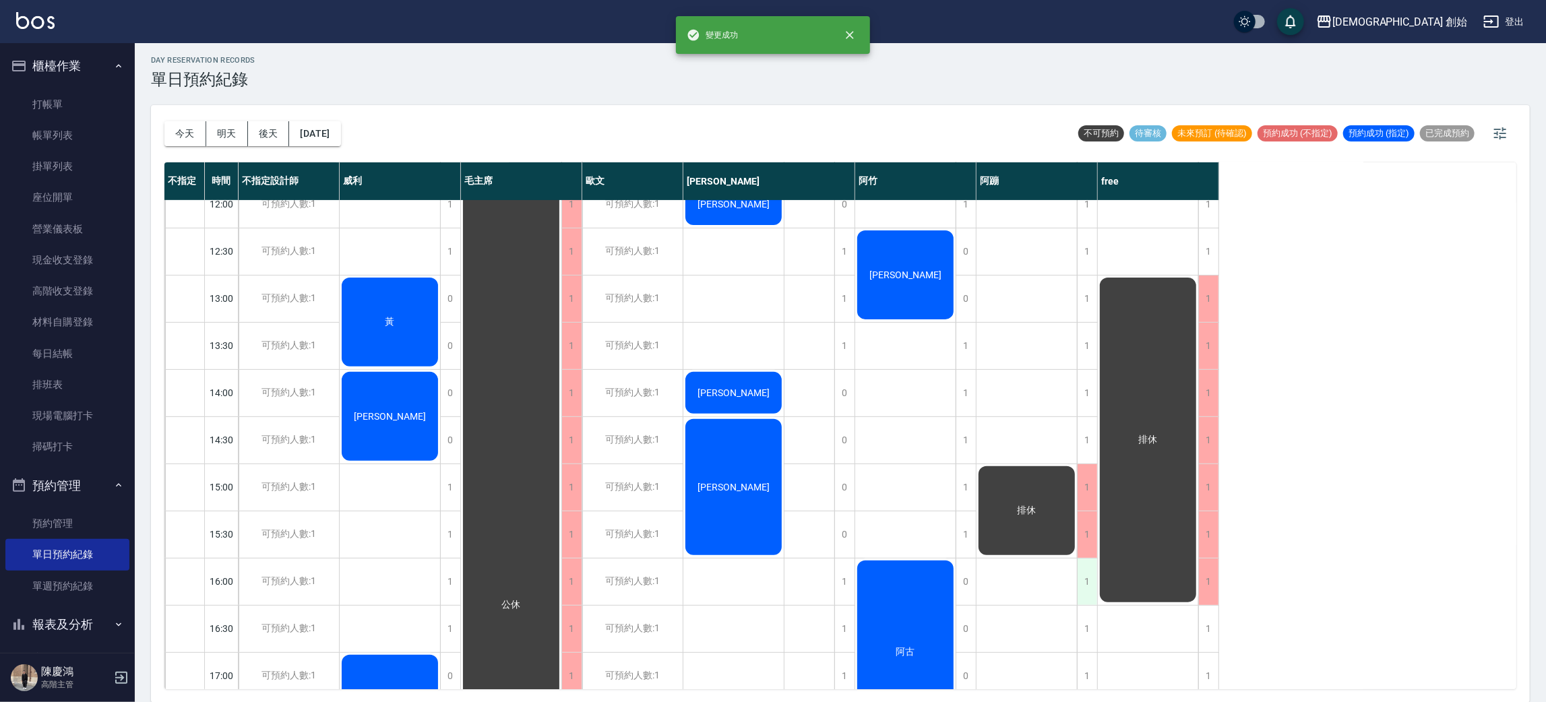
click at [1086, 580] on div "1" at bounding box center [1087, 582] width 20 height 46
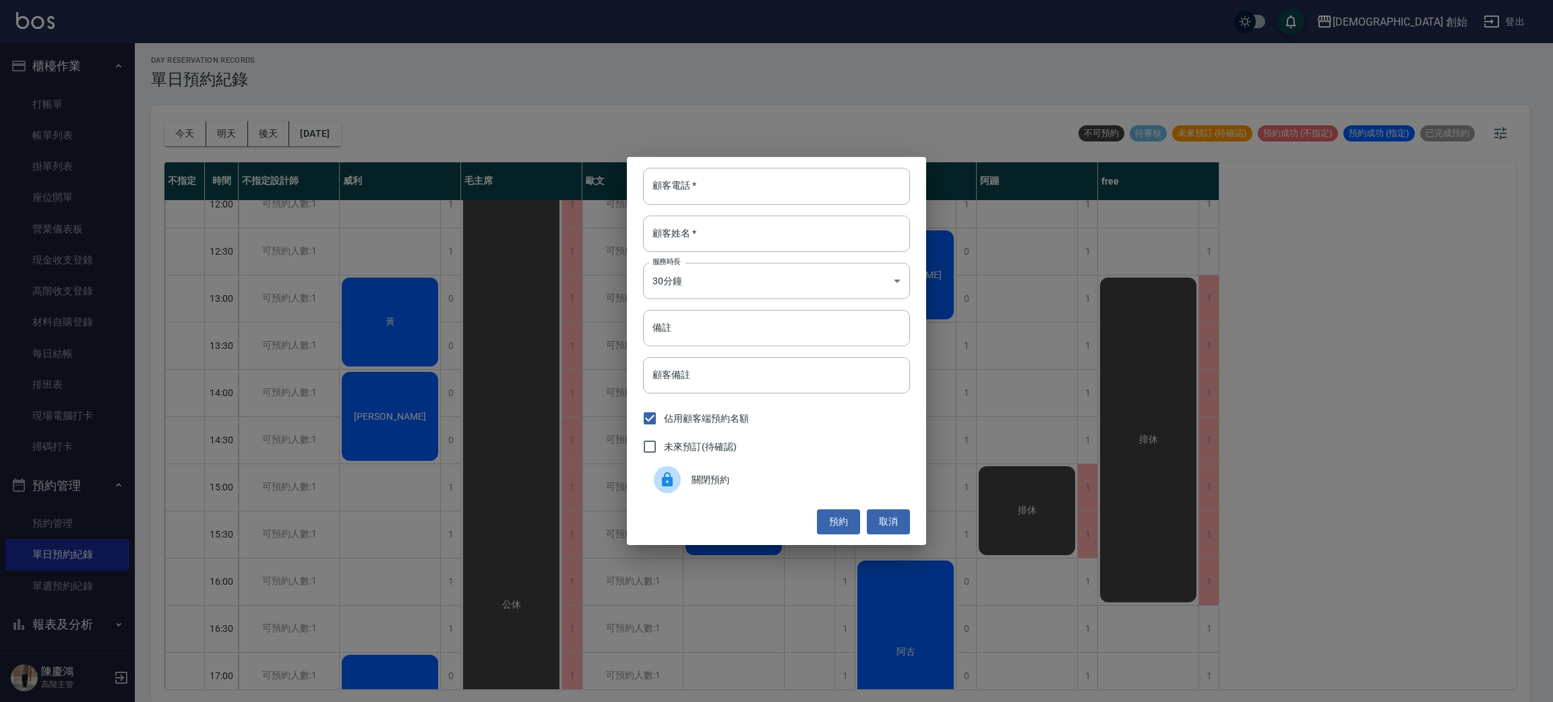
click at [830, 485] on span "關閉預約" at bounding box center [795, 480] width 208 height 14
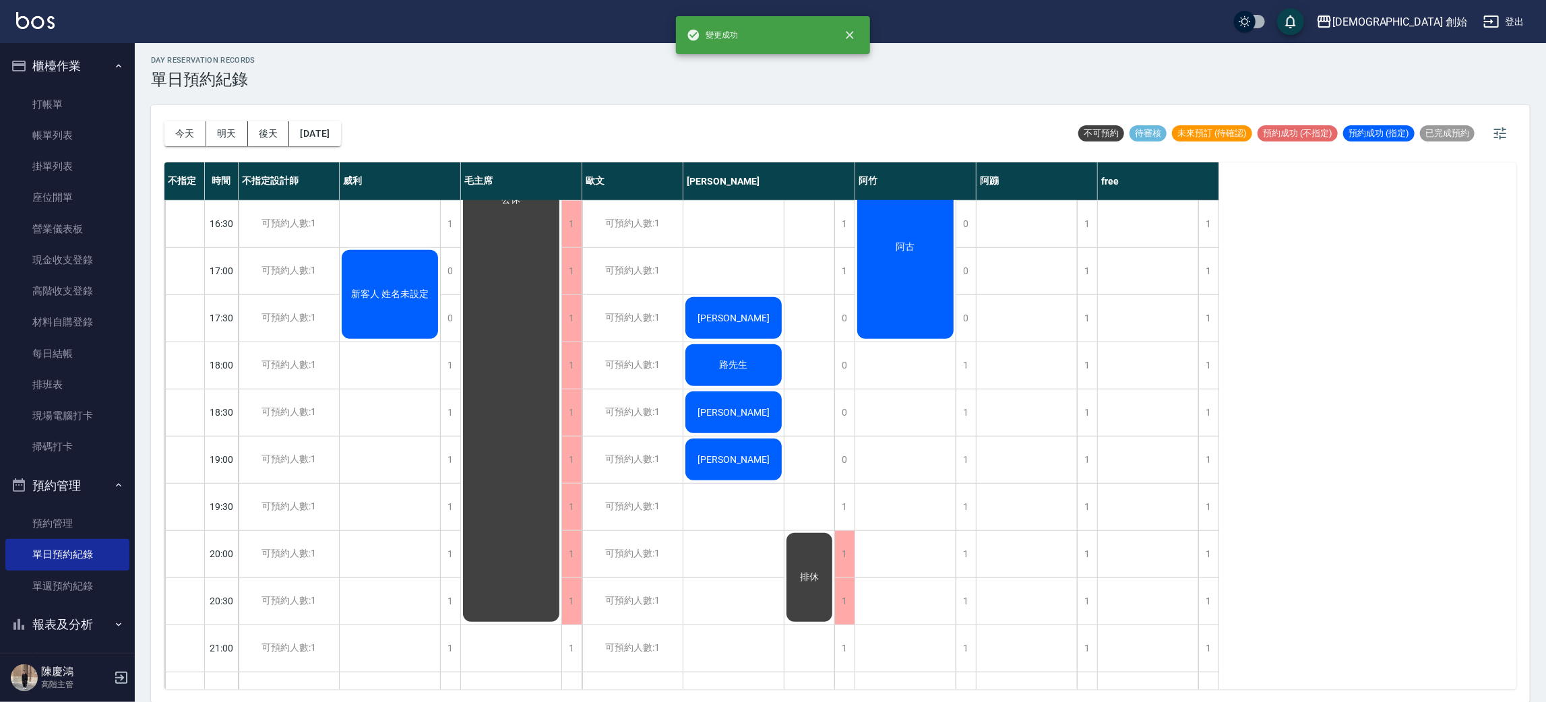
scroll to position [303, 0]
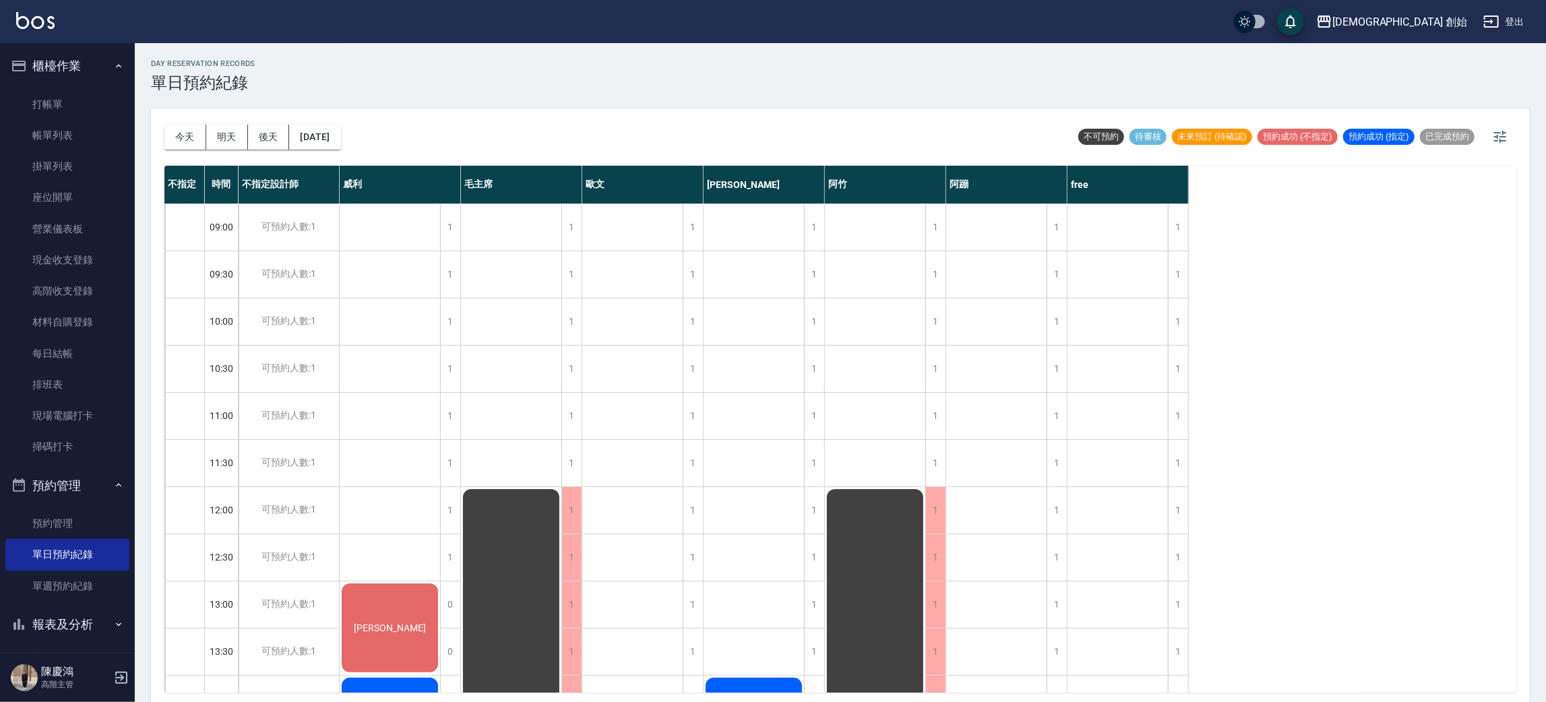
scroll to position [101, 0]
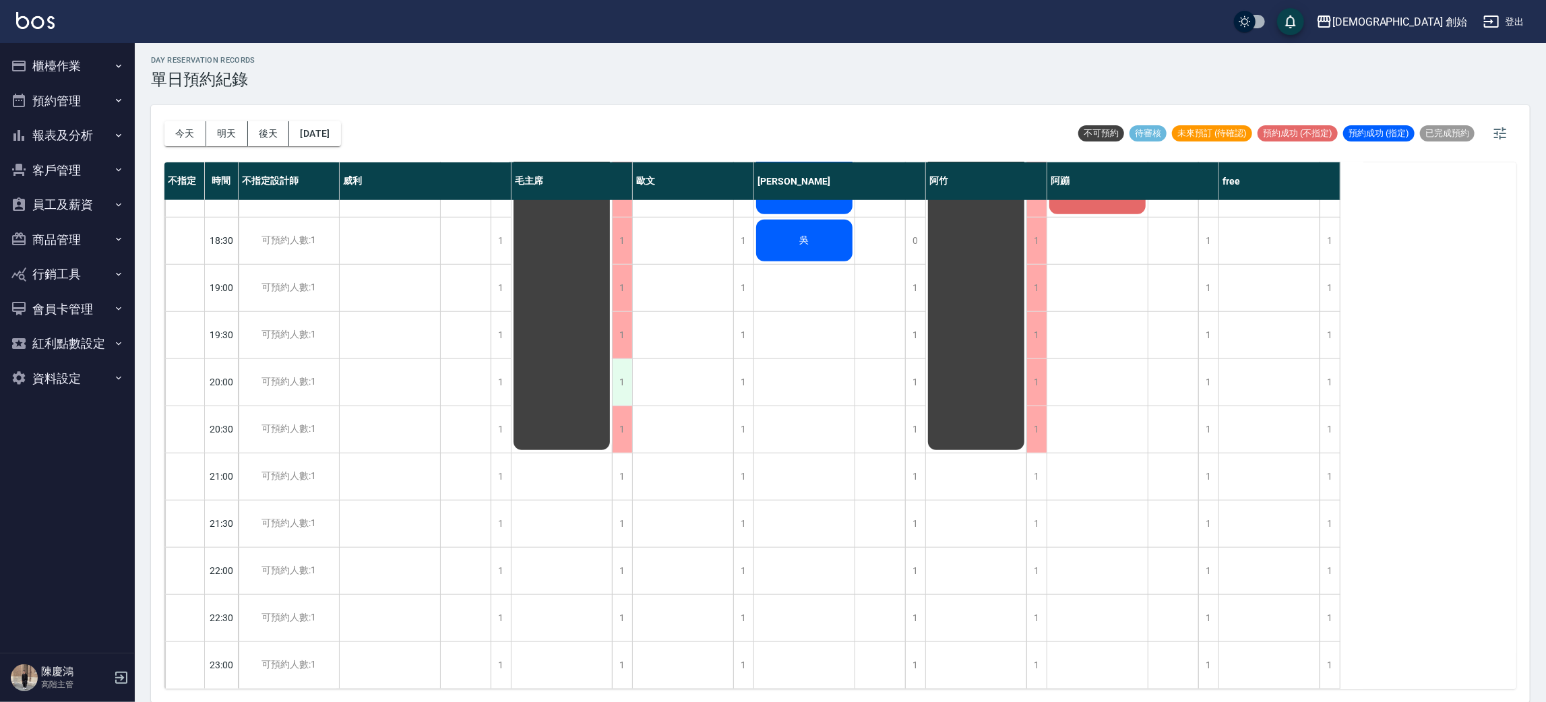
scroll to position [490, 0]
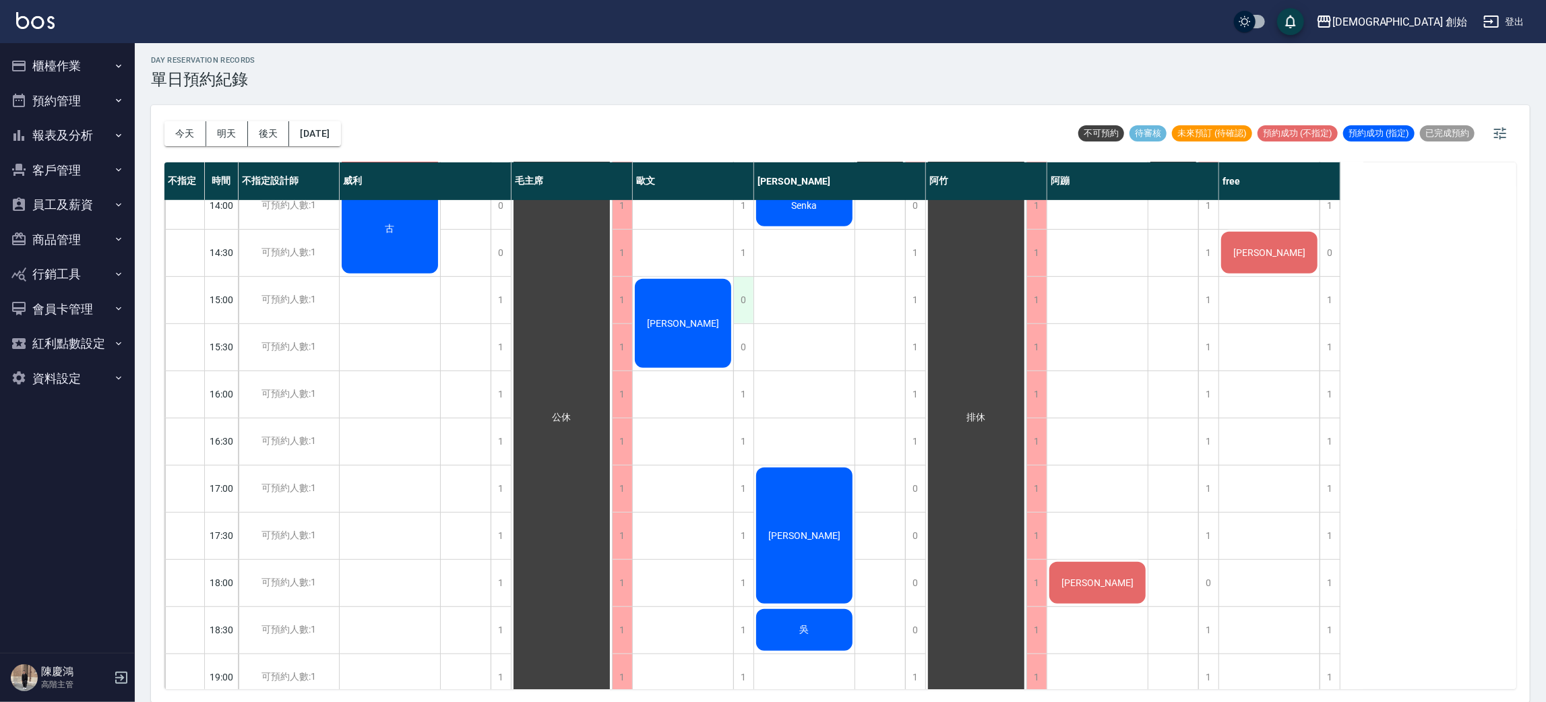
click at [741, 303] on div "0" at bounding box center [743, 300] width 20 height 46
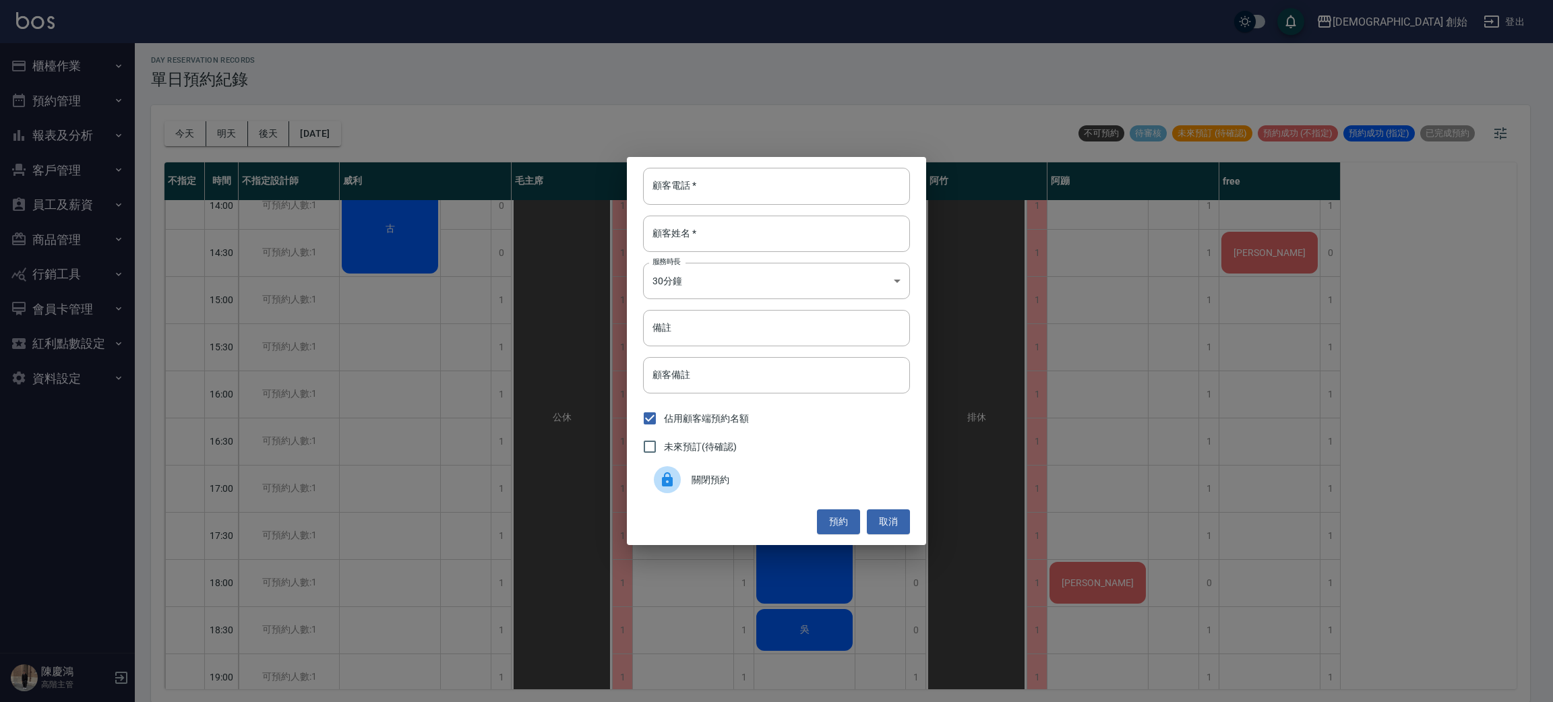
click at [773, 478] on span "關閉預約" at bounding box center [795, 480] width 208 height 14
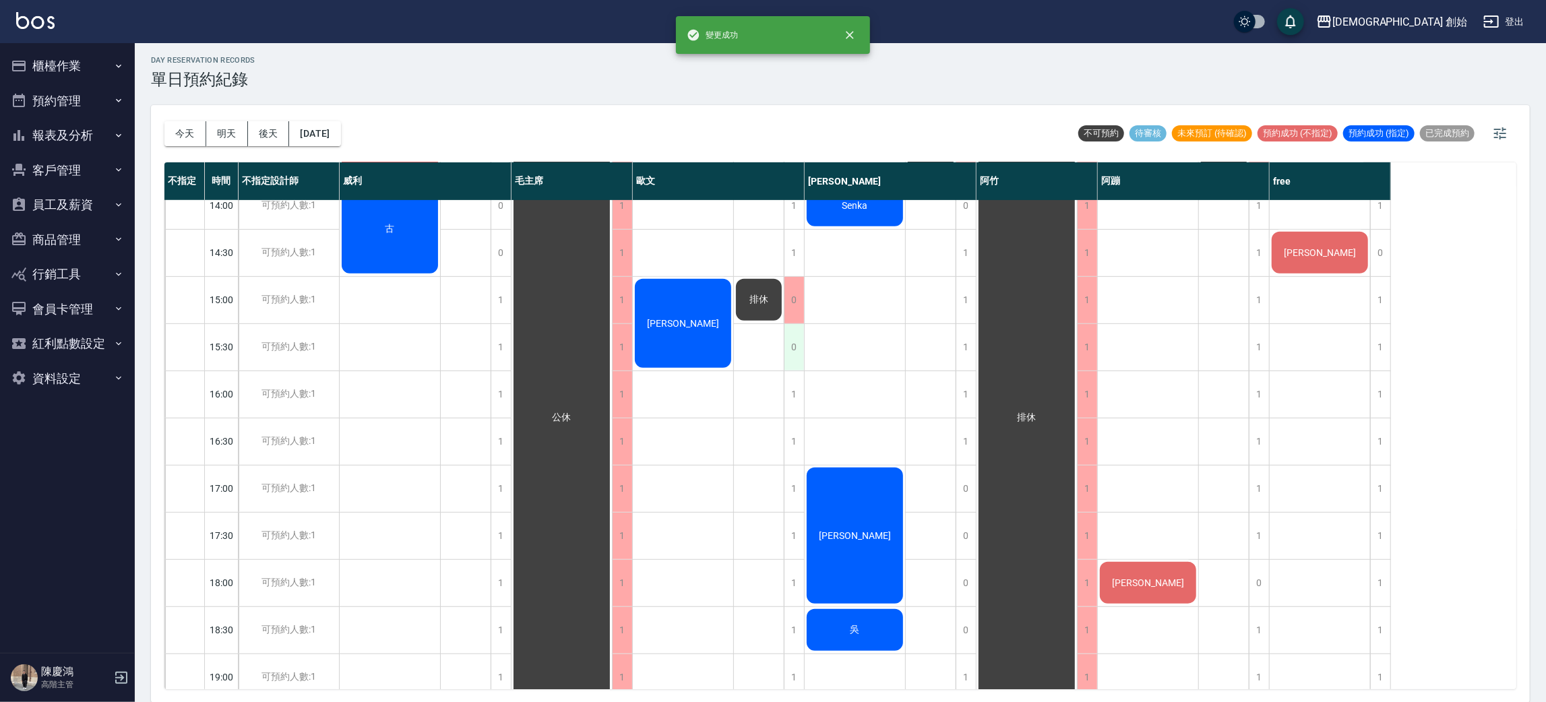
click at [787, 342] on div "0" at bounding box center [794, 347] width 20 height 46
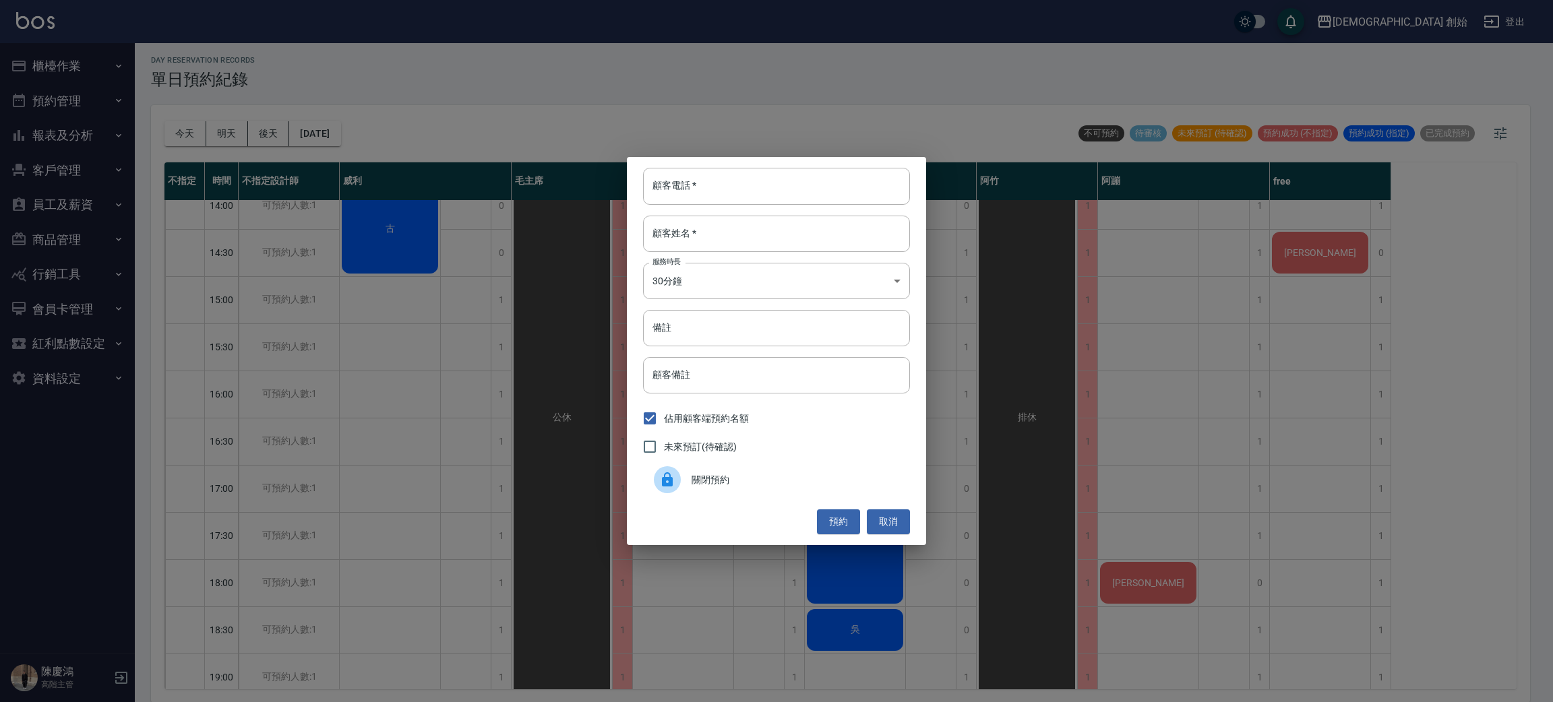
click at [730, 489] on div "關閉預約" at bounding box center [776, 480] width 267 height 38
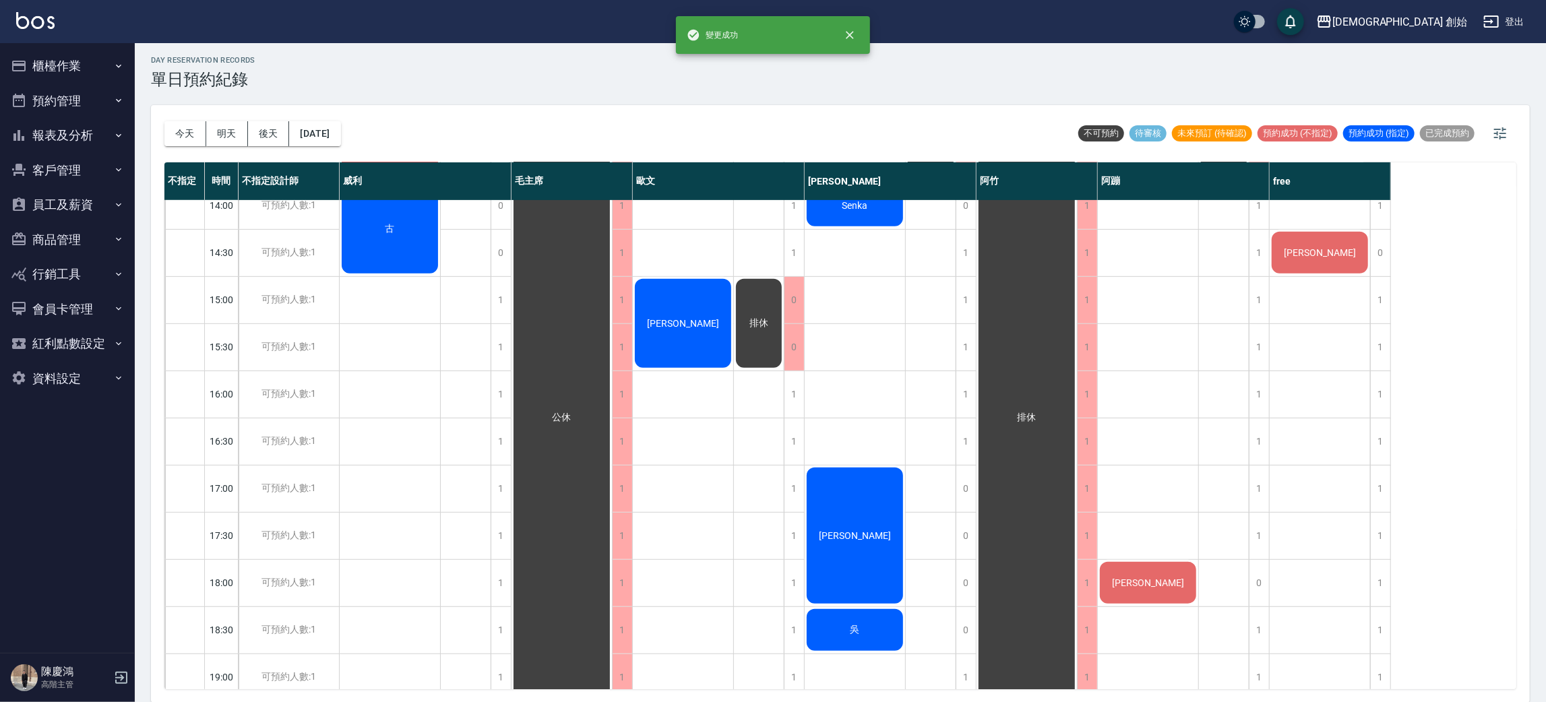
click at [753, 319] on span "排休" at bounding box center [759, 323] width 24 height 12
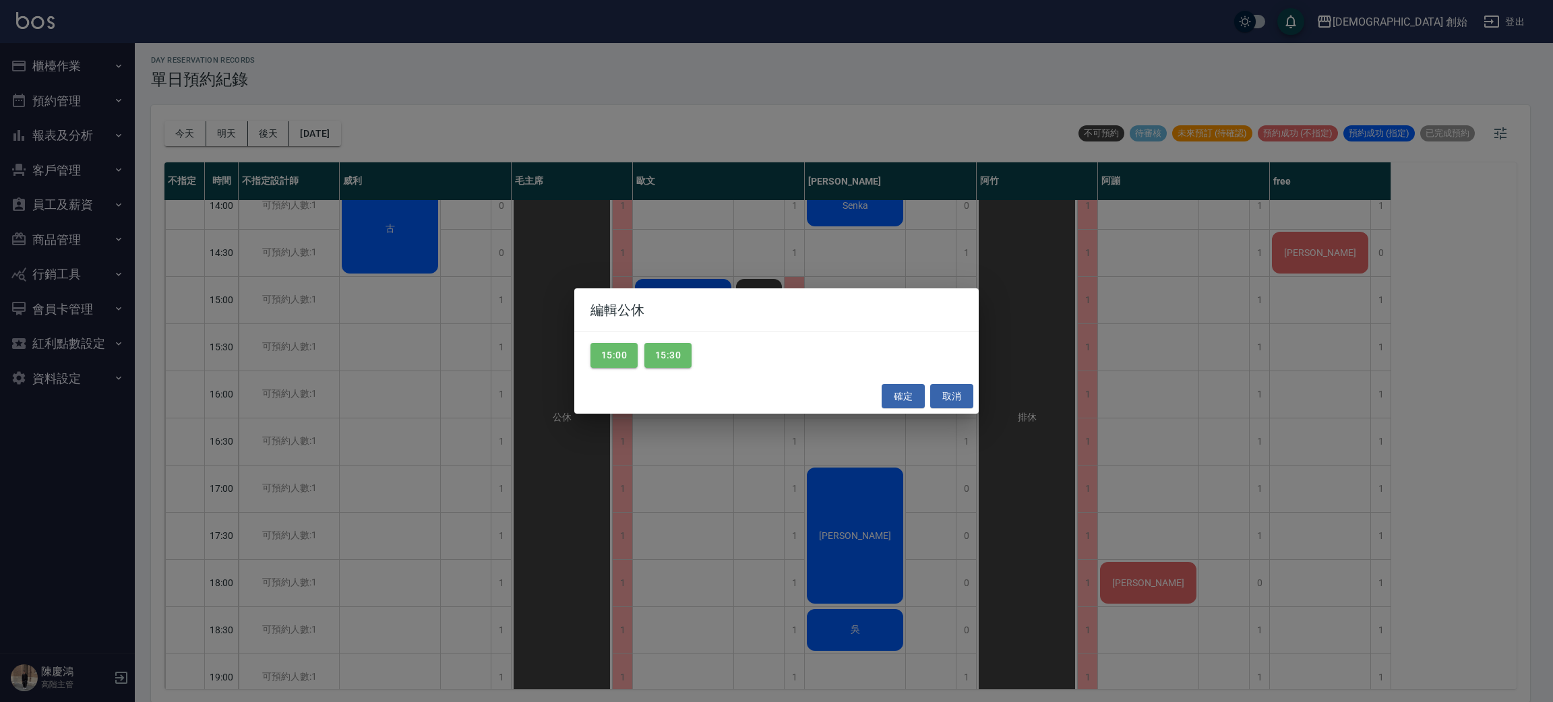
click at [491, 390] on div "編輯公休 15:00 15:30 確定 取消" at bounding box center [776, 351] width 1553 height 702
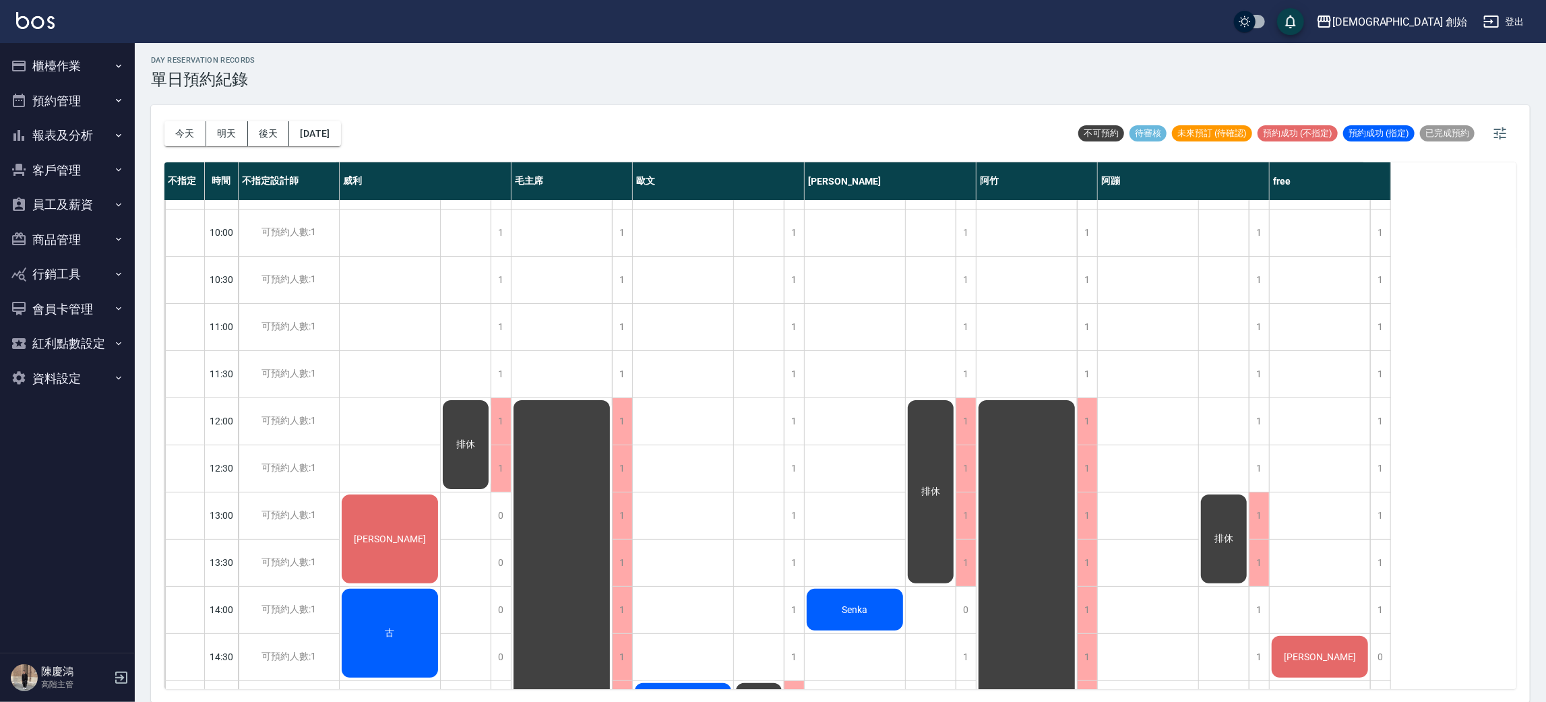
scroll to position [0, 0]
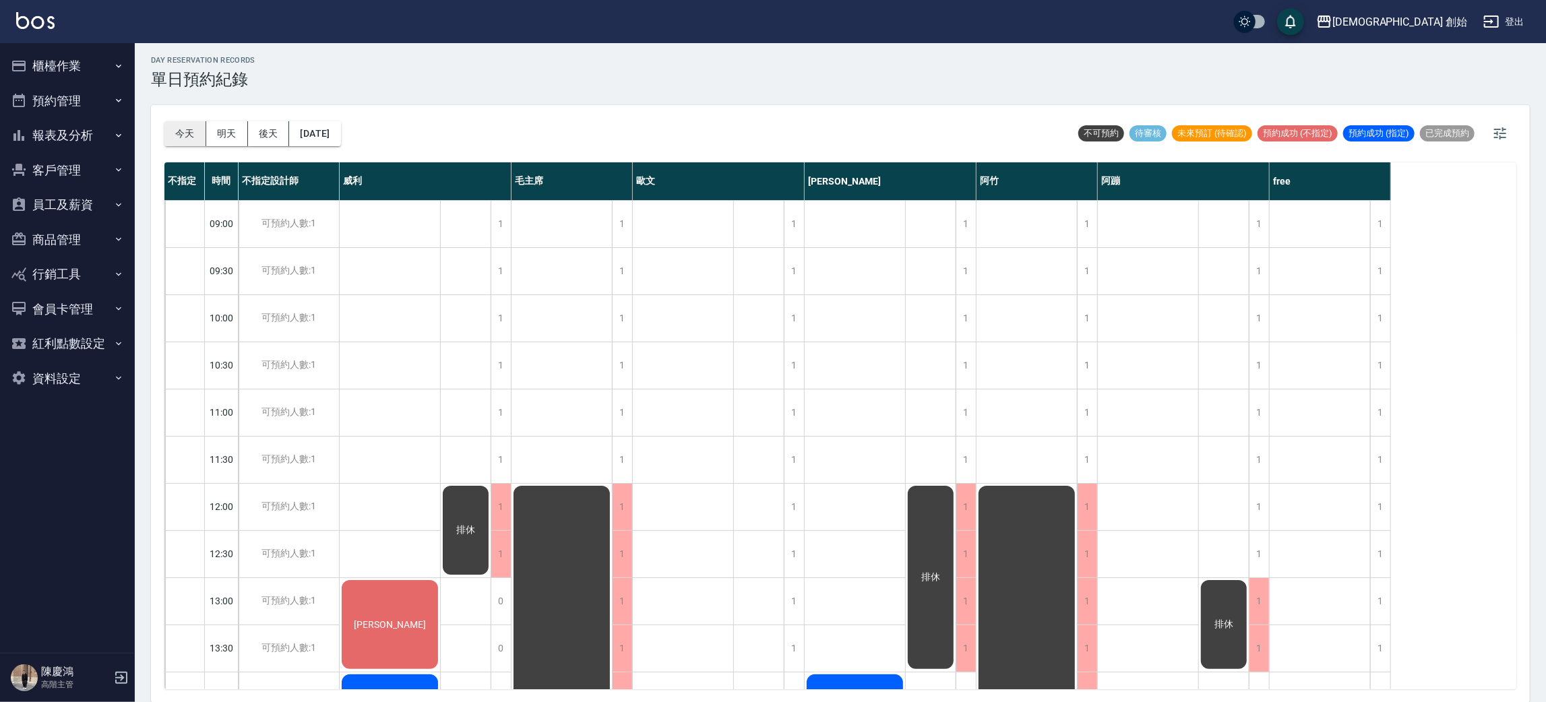
click at [177, 127] on button "今天" at bounding box center [185, 133] width 42 height 25
click at [181, 139] on button "今天" at bounding box center [185, 133] width 42 height 25
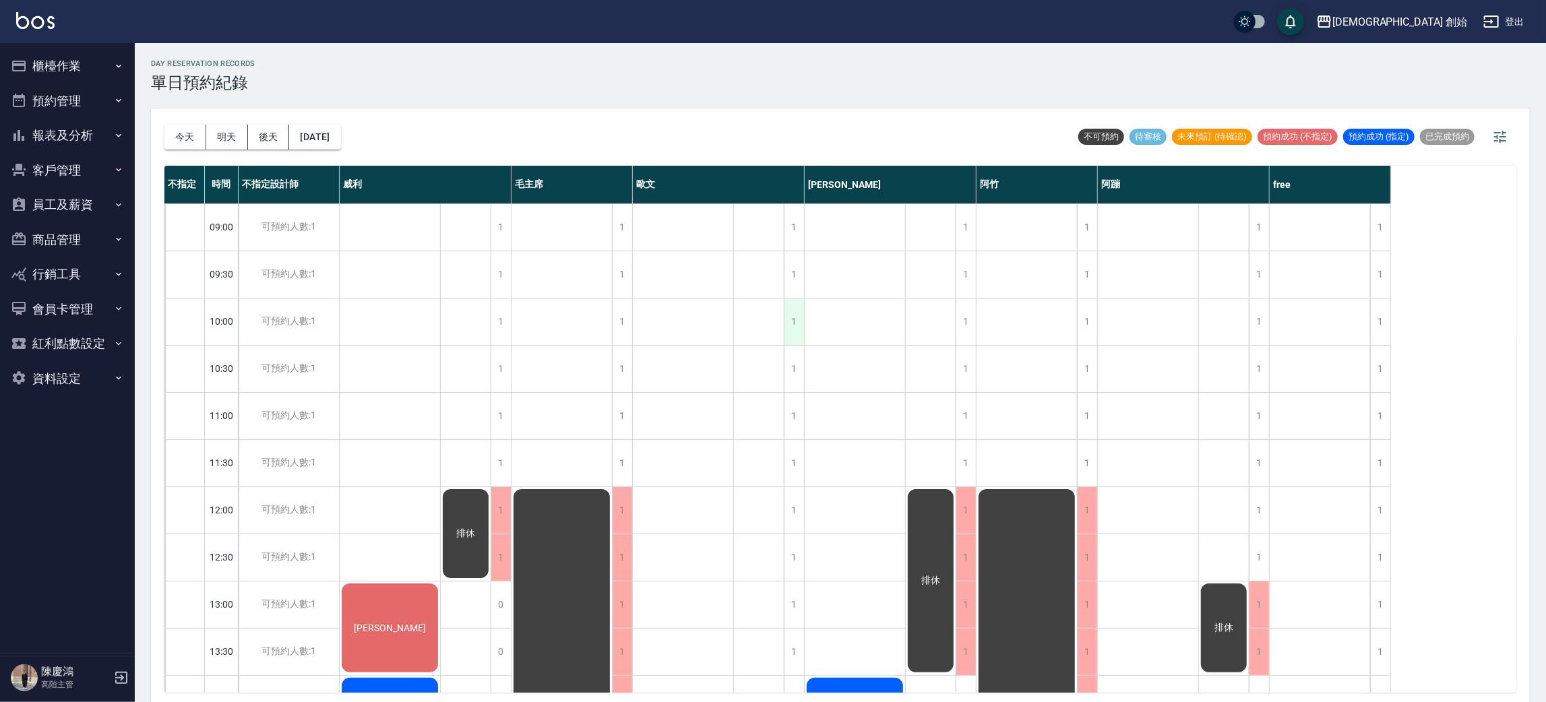
scroll to position [404, 0]
